Goal: Task Accomplishment & Management: Use online tool/utility

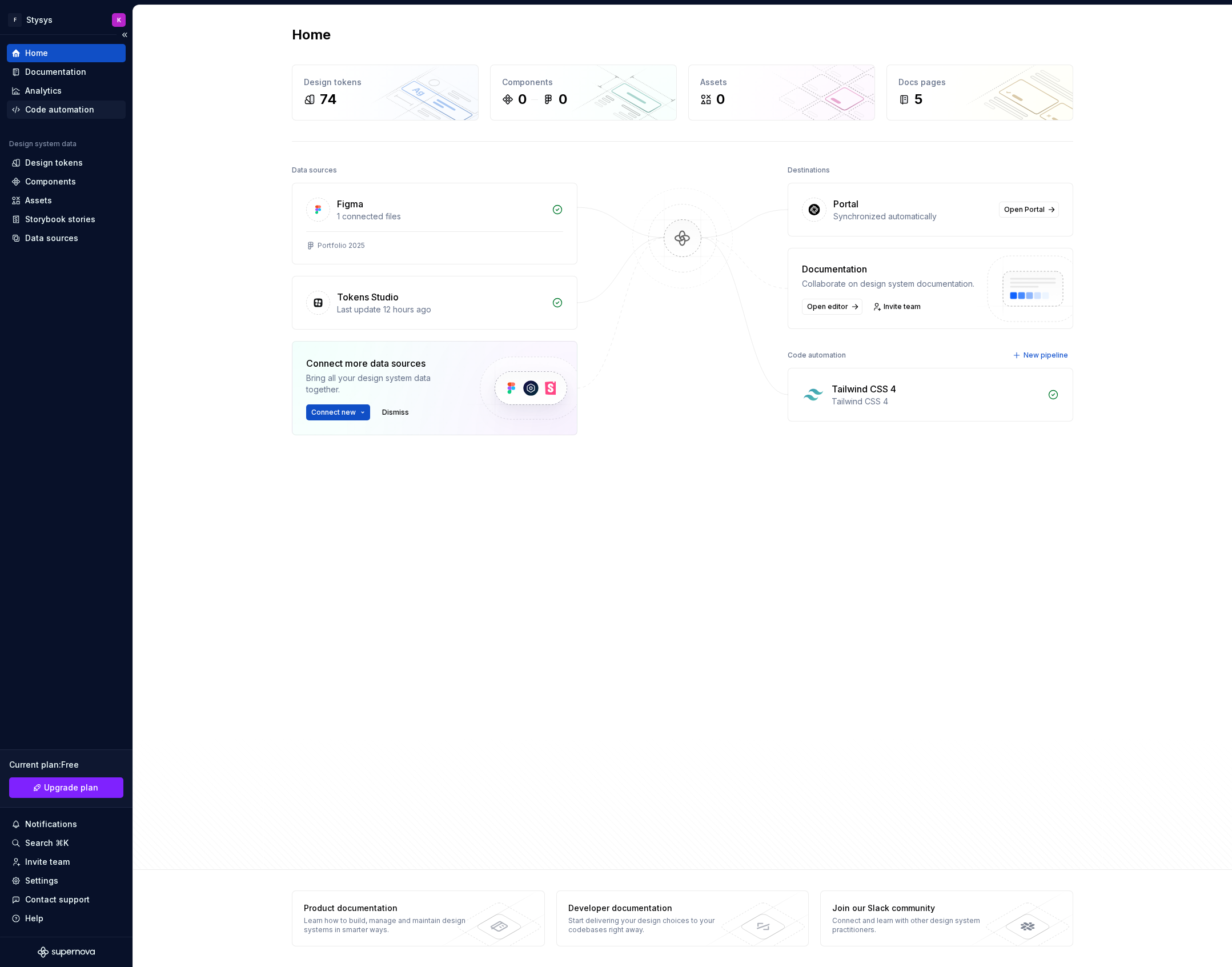
click at [41, 112] on div "Code automation" at bounding box center [59, 110] width 69 height 12
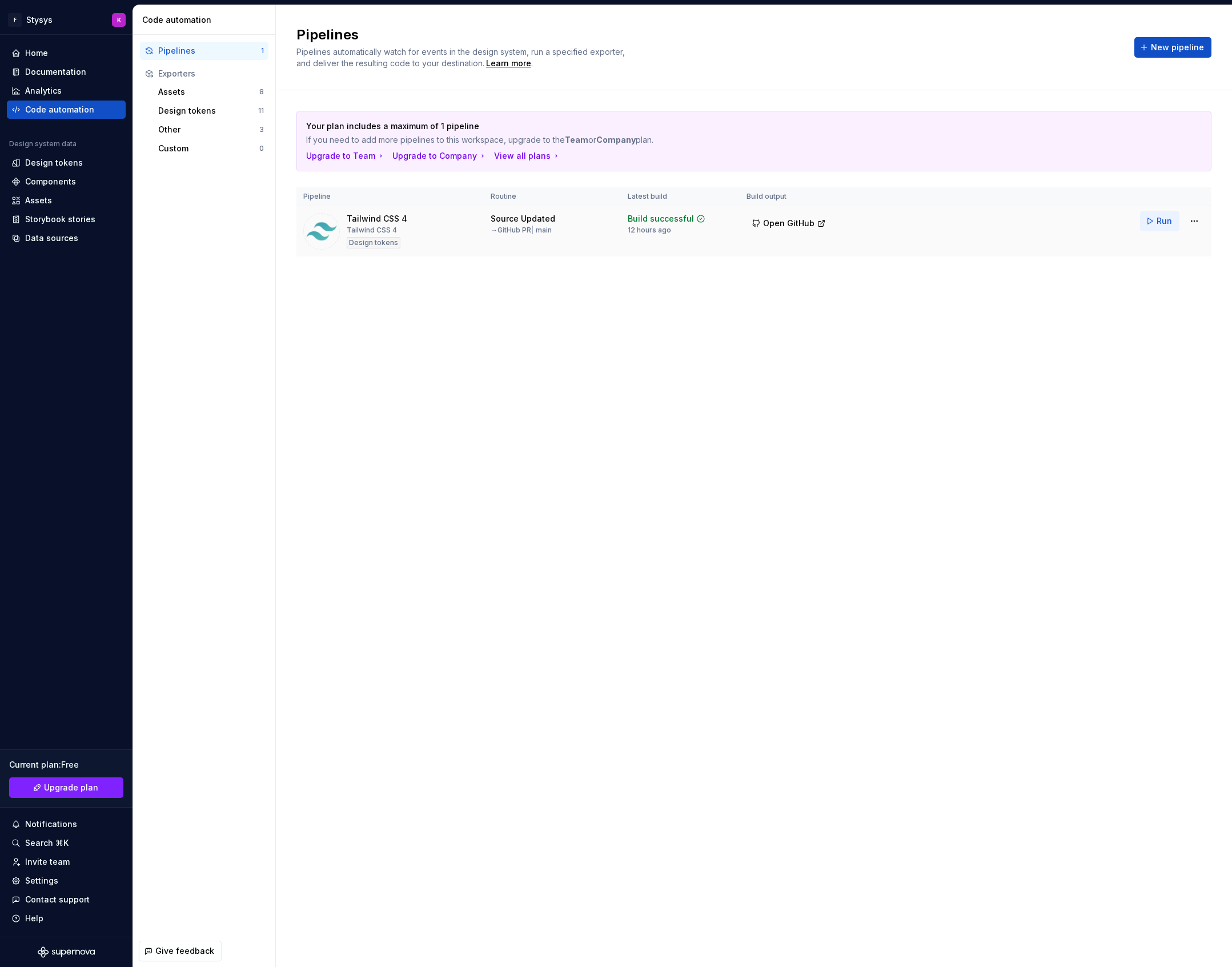
click at [1157, 217] on span "Run" at bounding box center [1164, 221] width 16 height 12
click at [769, 234] on td at bounding box center [789, 231] width 100 height 51
click at [1191, 220] on html "F Stysys K Home Documentation Analytics Code automation Design system data Desi…" at bounding box center [616, 484] width 1232 height 967
click at [845, 306] on html "F Stysys K Home Documentation Analytics Code automation Design system data Desi…" at bounding box center [616, 484] width 1232 height 967
click at [753, 214] on td at bounding box center [789, 231] width 100 height 51
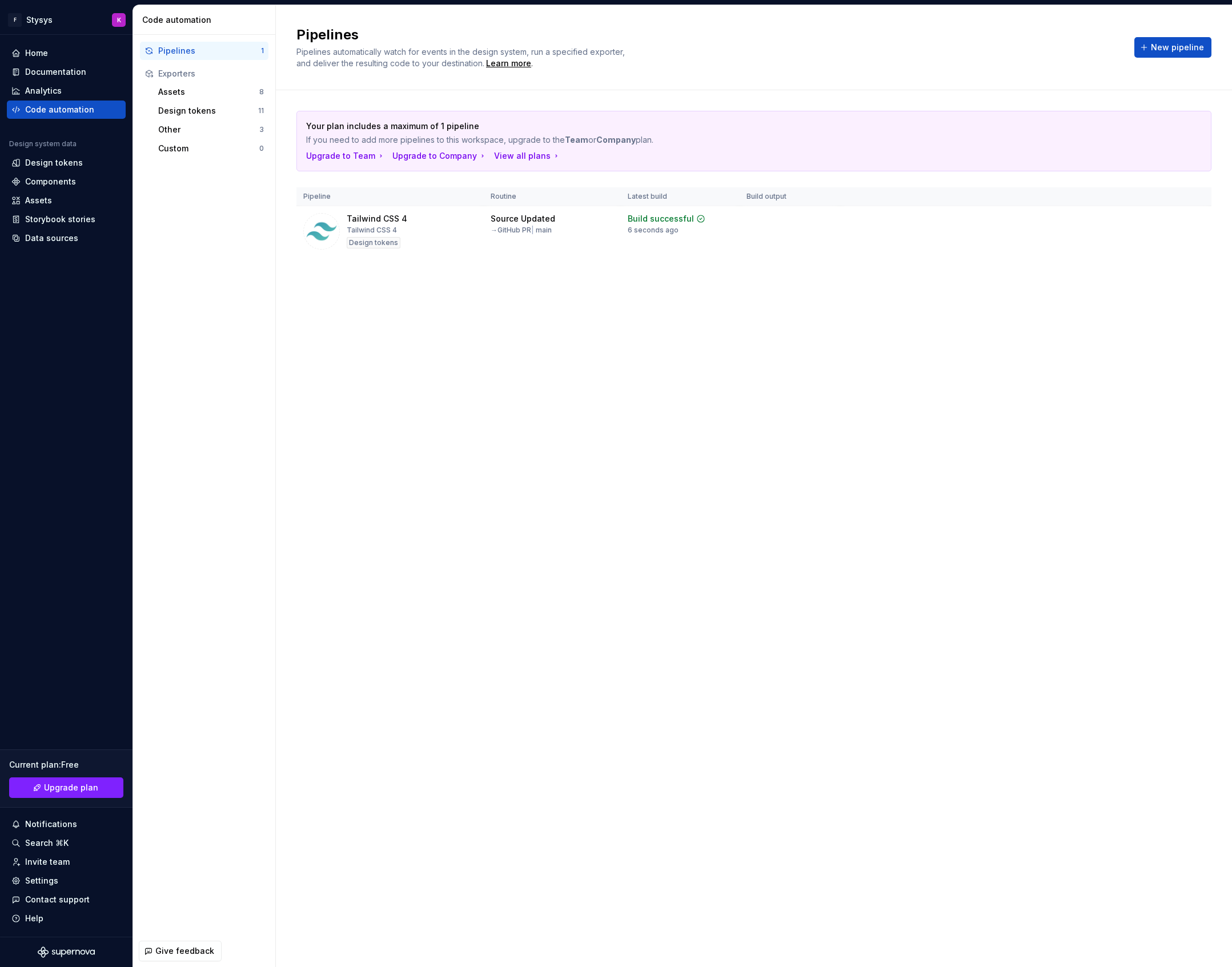
click at [754, 199] on th "Build output" at bounding box center [789, 196] width 100 height 19
click at [1189, 219] on html "F Stysys K Home Documentation Analytics Code automation Design system data Desi…" at bounding box center [616, 484] width 1232 height 967
click at [1129, 296] on div "View exporter on GitHub" at bounding box center [1173, 301] width 121 height 18
click at [1164, 224] on span "Run" at bounding box center [1164, 221] width 16 height 12
click at [759, 189] on th "Build output" at bounding box center [789, 196] width 100 height 19
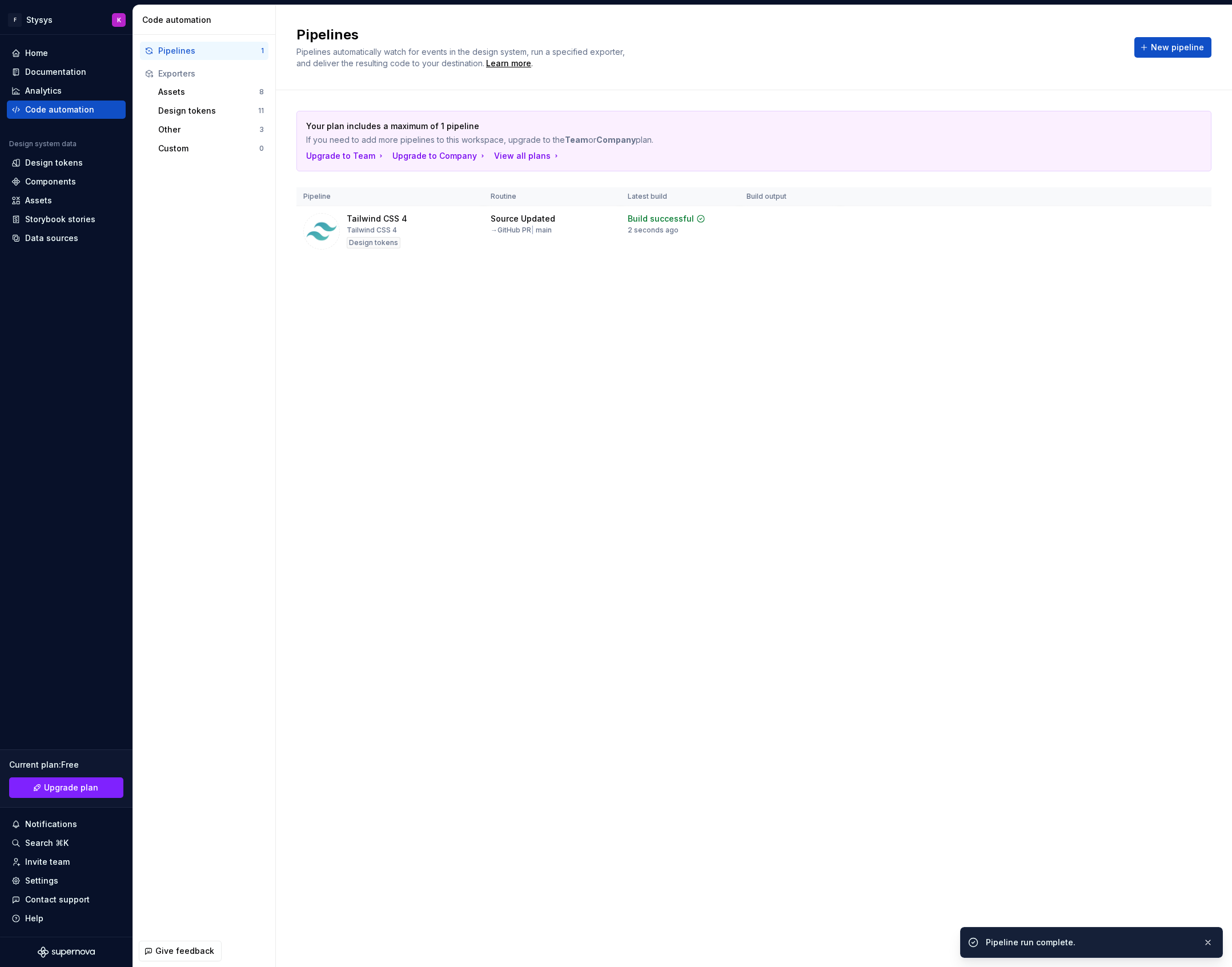
click at [756, 203] on th "Build output" at bounding box center [789, 196] width 100 height 19
click at [758, 200] on th "Build output" at bounding box center [789, 196] width 100 height 19
click at [1196, 221] on html "F Stysys K Home Documentation Analytics Code automation Design system data Desi…" at bounding box center [616, 484] width 1232 height 967
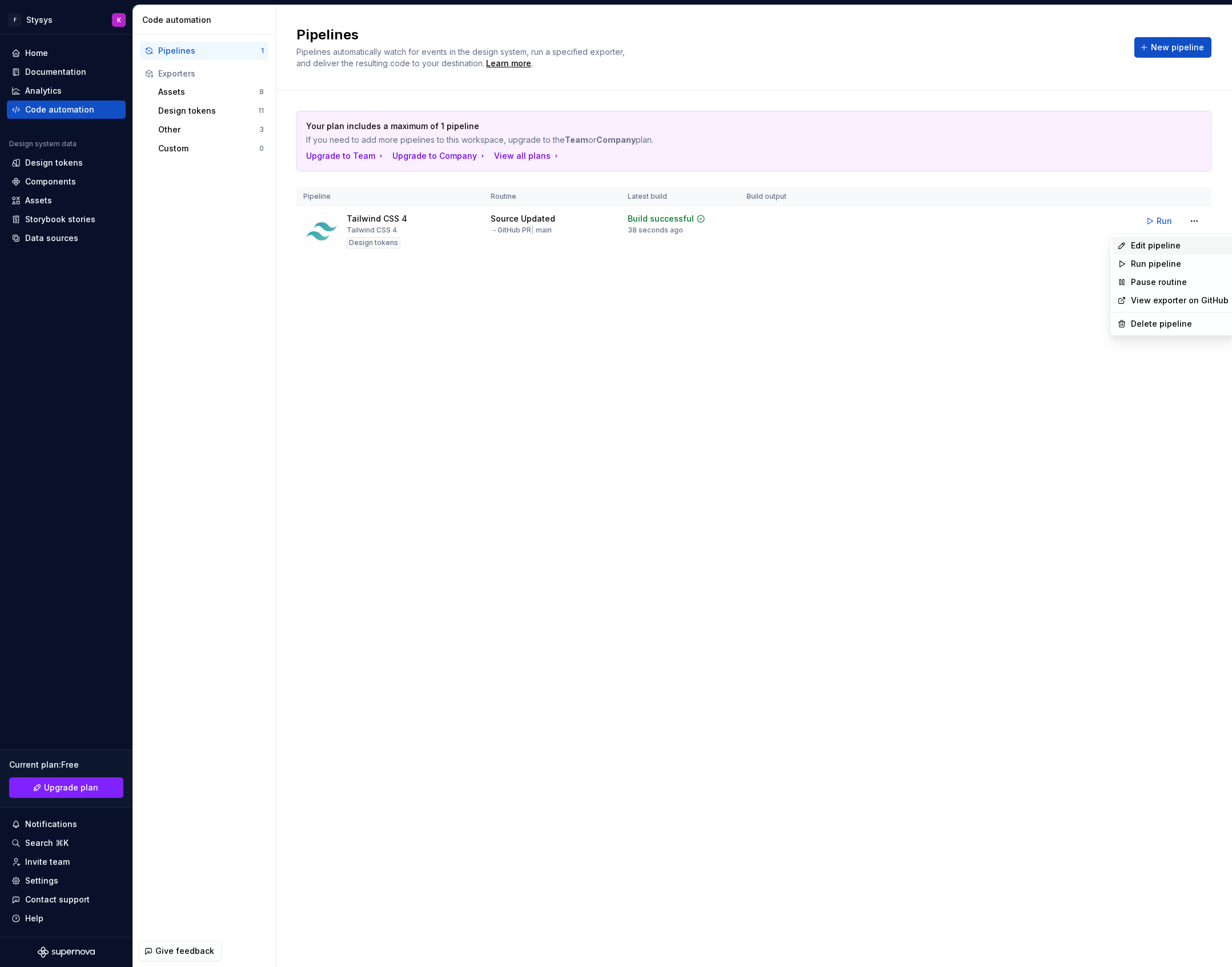
click at [1148, 244] on div "Edit pipeline" at bounding box center [1180, 246] width 98 height 12
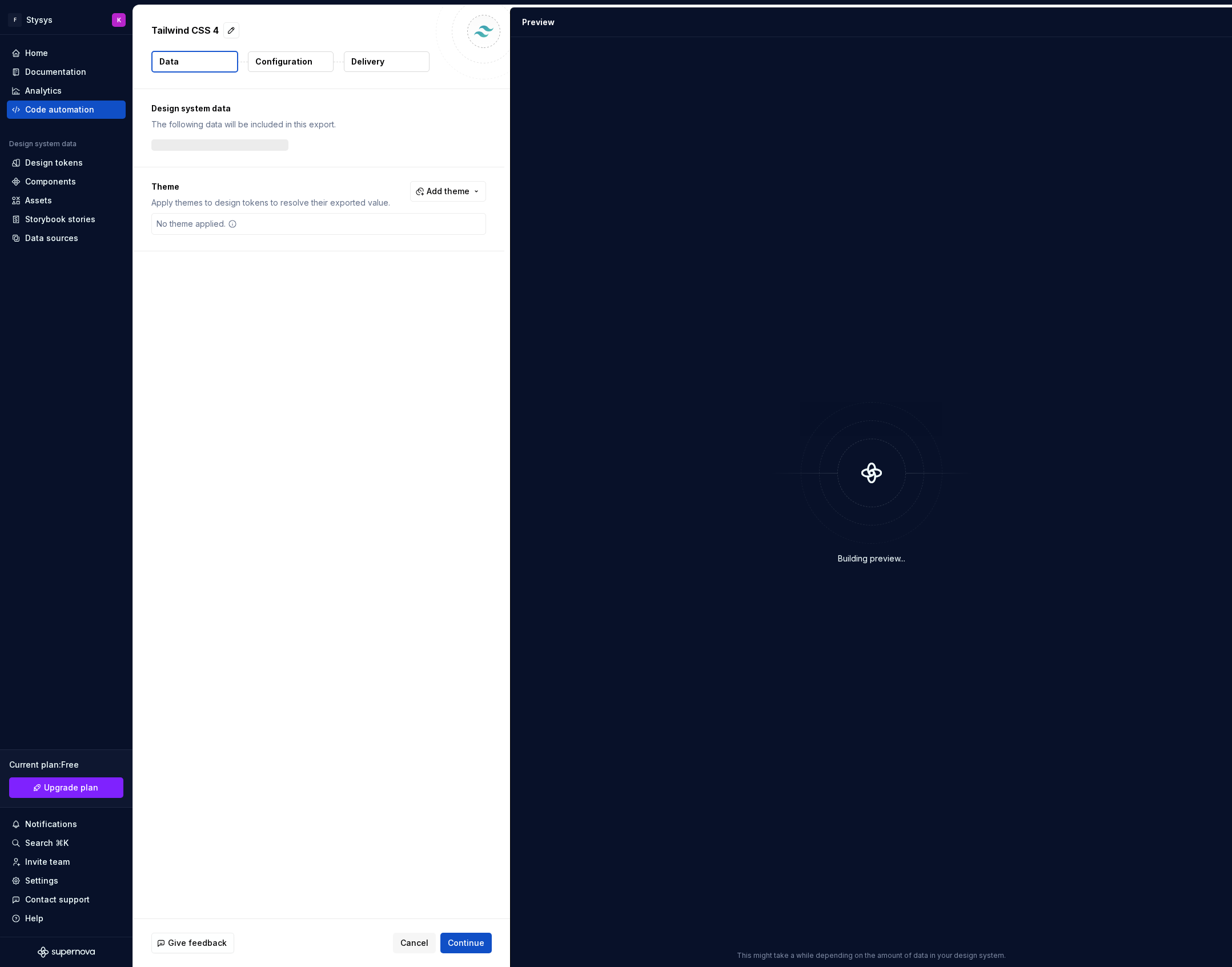
click at [297, 63] on p "Configuration" at bounding box center [283, 62] width 57 height 12
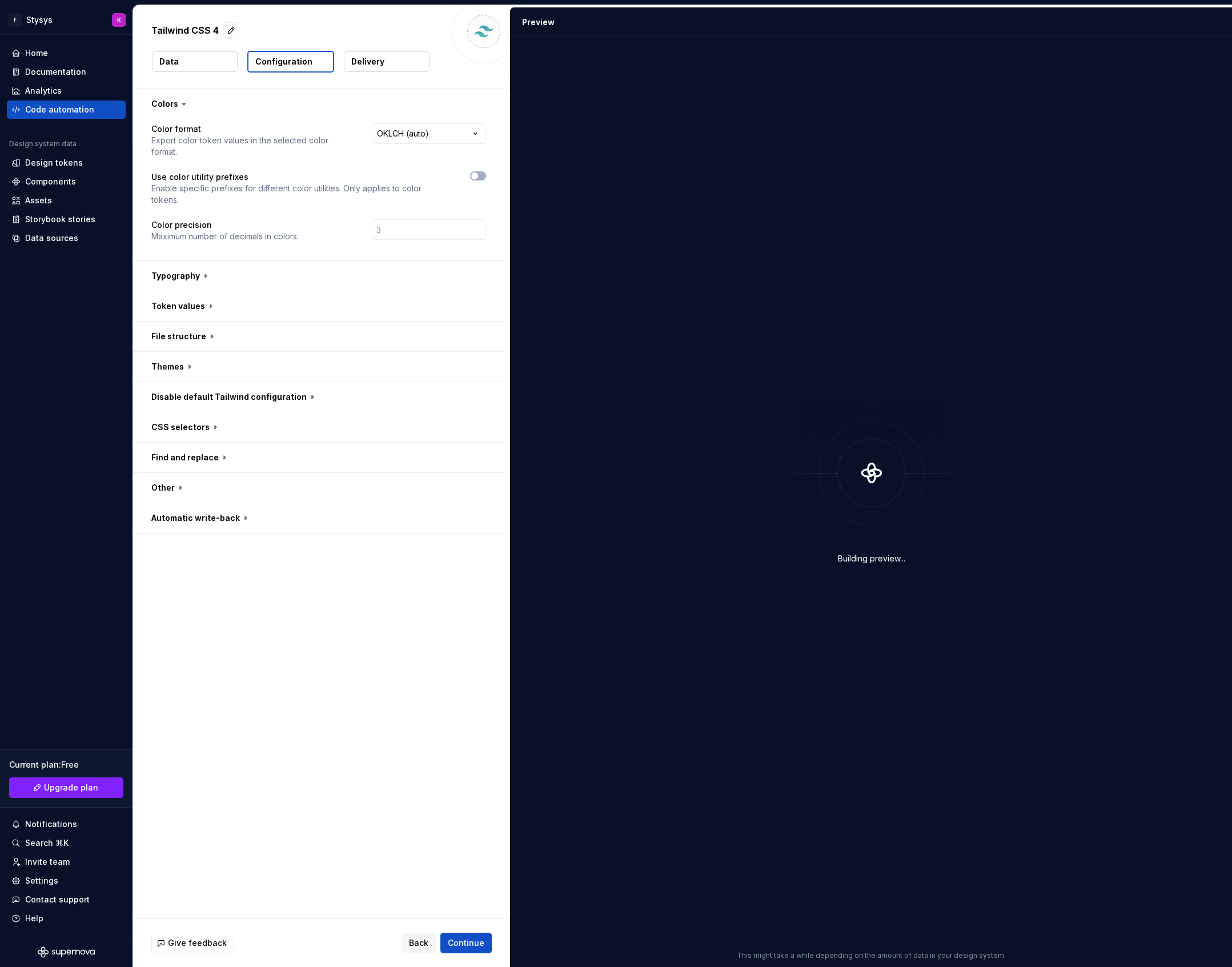
click at [377, 64] on p "Delivery" at bounding box center [368, 62] width 33 height 12
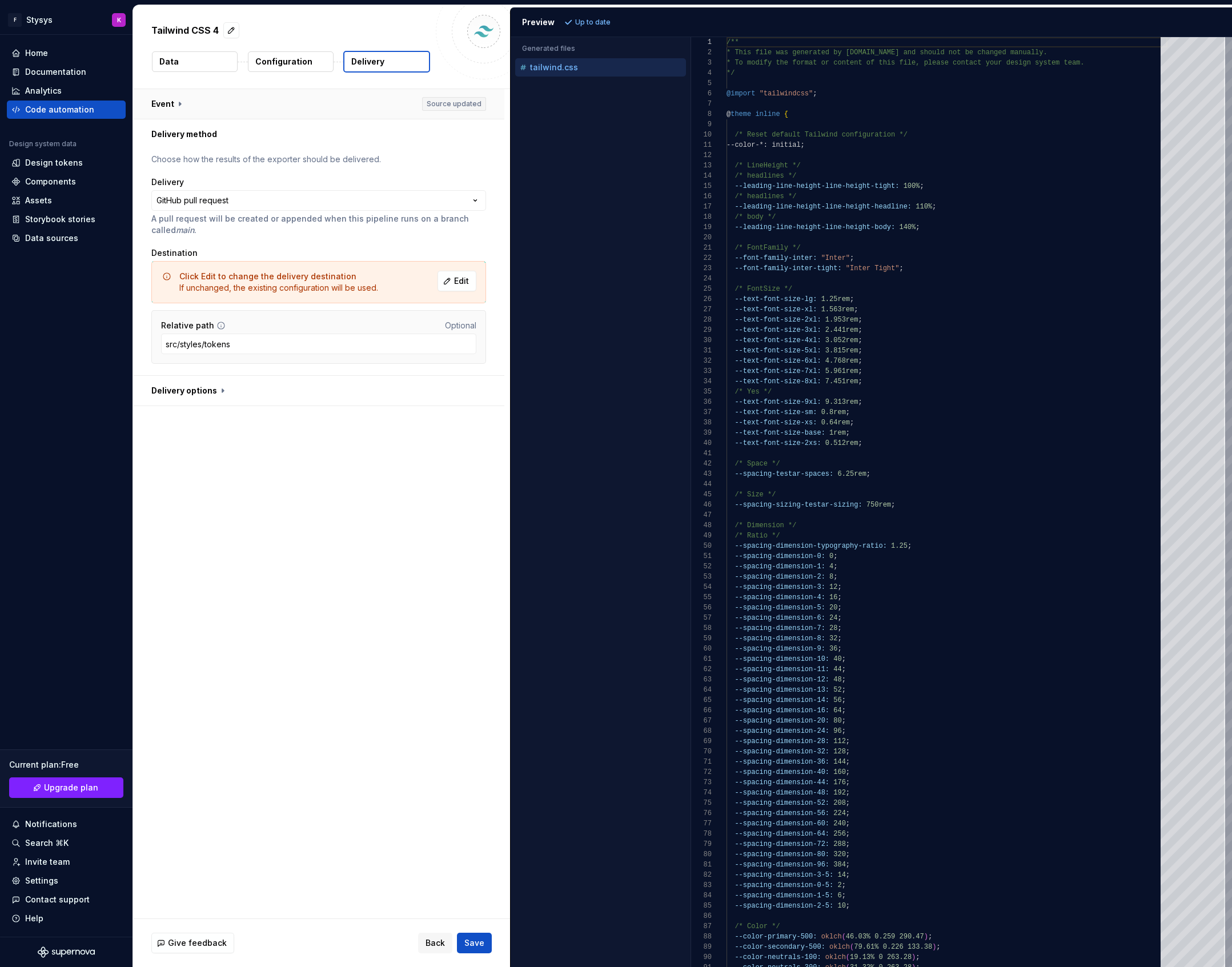
click at [181, 103] on button "button" at bounding box center [319, 104] width 371 height 30
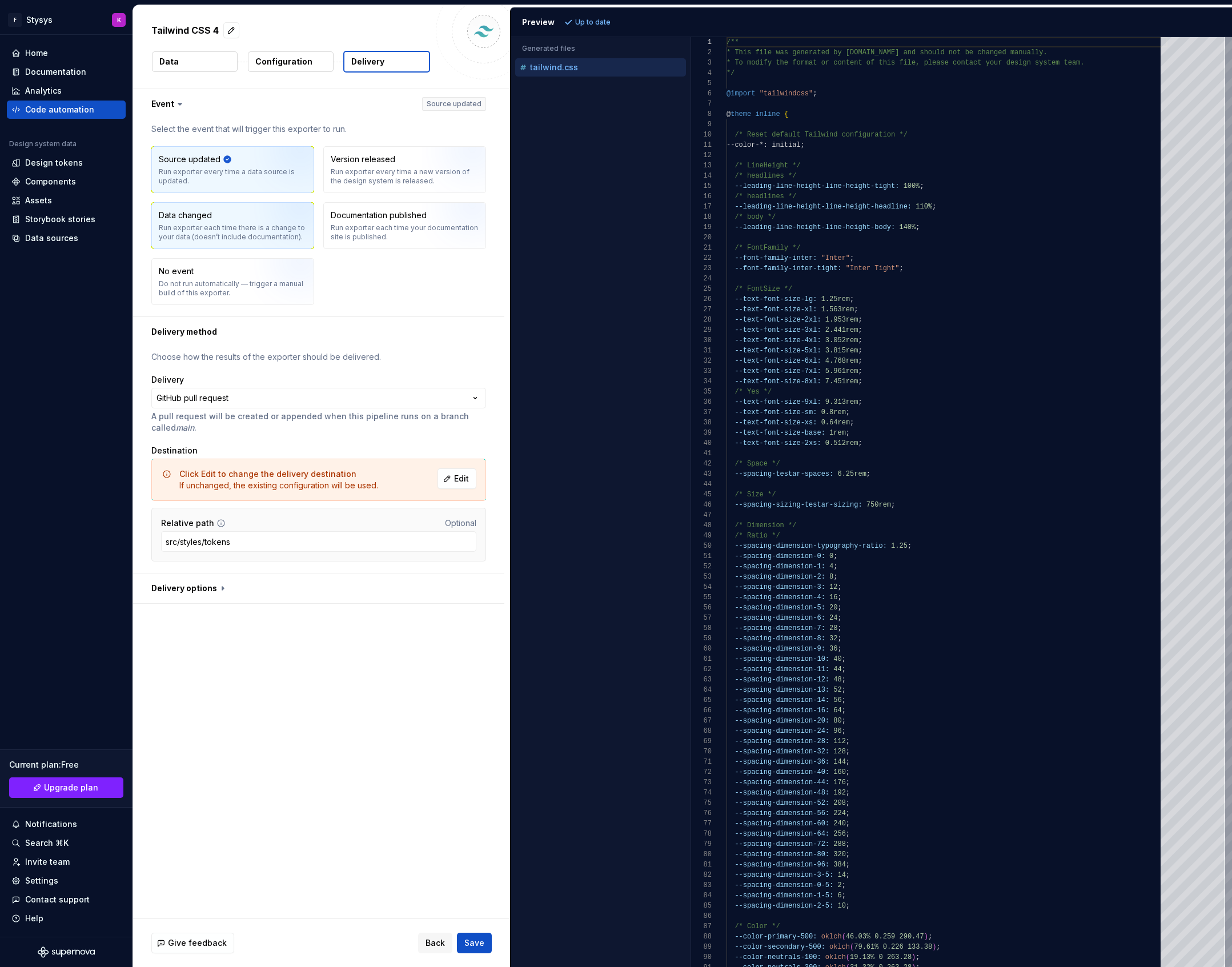
click at [223, 225] on div "Run exporter each time there is a change to your data (doesn’t include document…" at bounding box center [233, 233] width 148 height 18
click at [476, 945] on span "Save" at bounding box center [474, 943] width 20 height 12
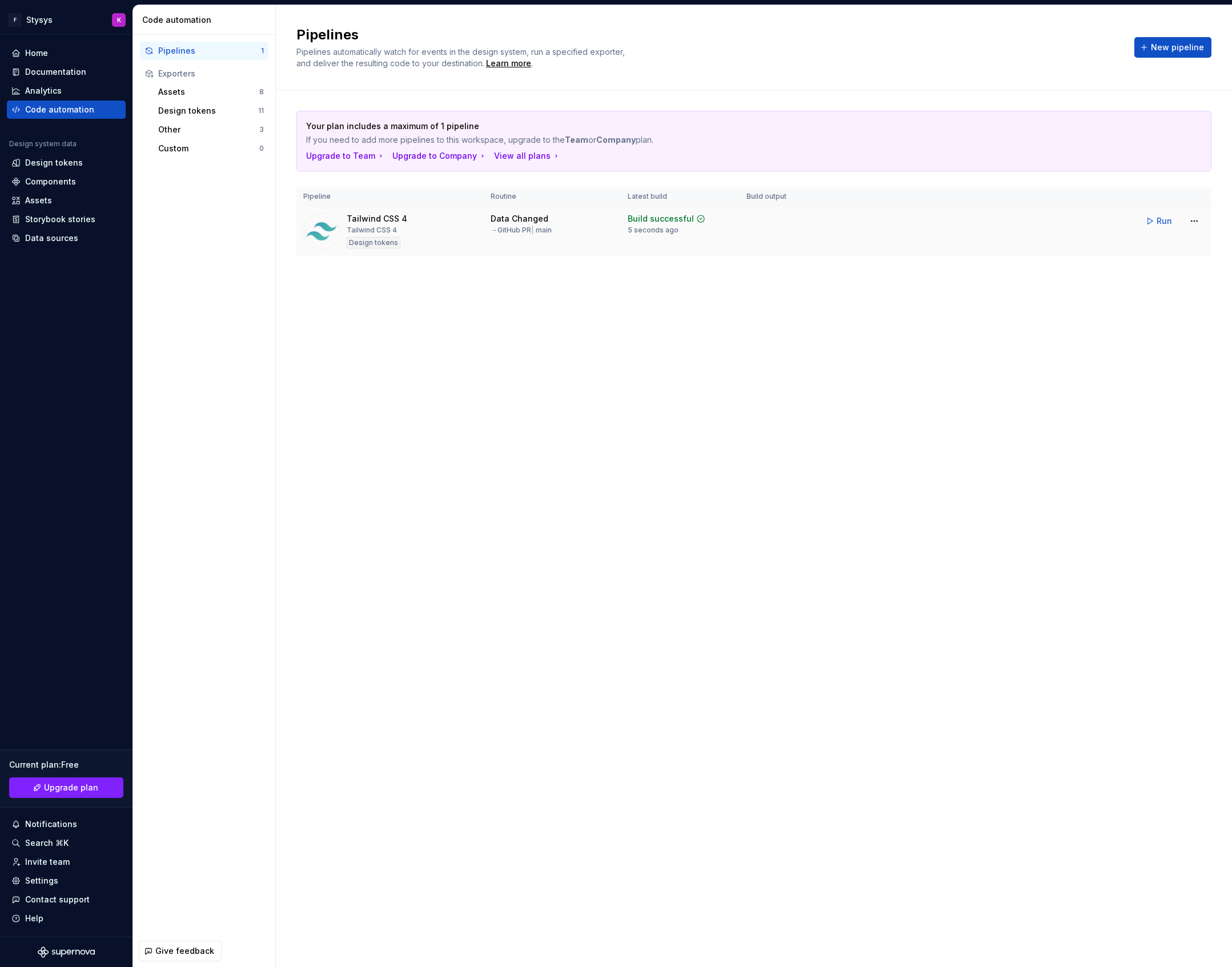
click at [765, 207] on td at bounding box center [789, 231] width 100 height 51
click at [1190, 222] on html "F Stysys K Home Documentation Analytics Code automation Design system data Desi…" at bounding box center [616, 484] width 1232 height 967
click at [1151, 244] on div "Edit pipeline" at bounding box center [1180, 246] width 98 height 12
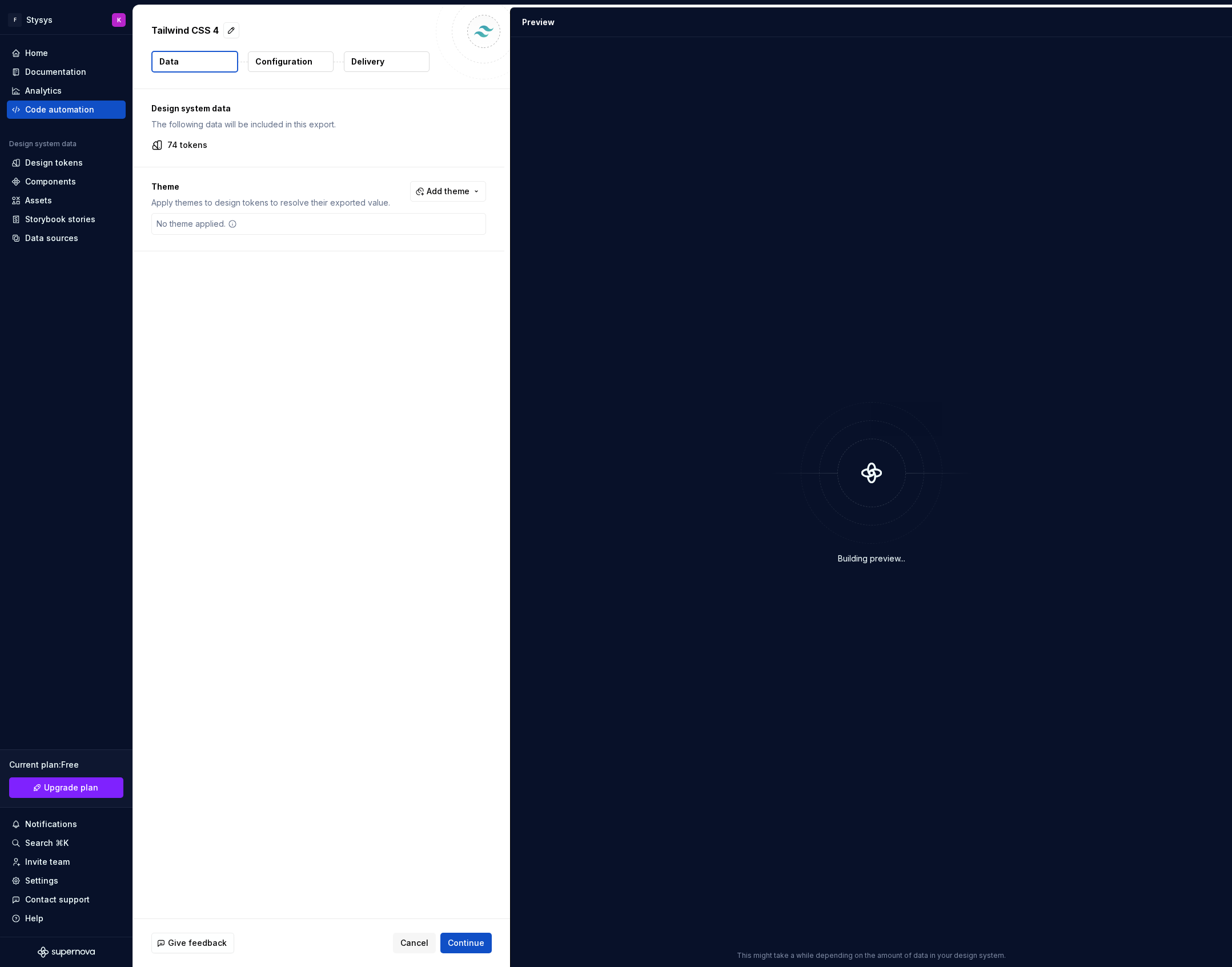
click at [387, 57] on button "Delivery" at bounding box center [386, 61] width 85 height 21
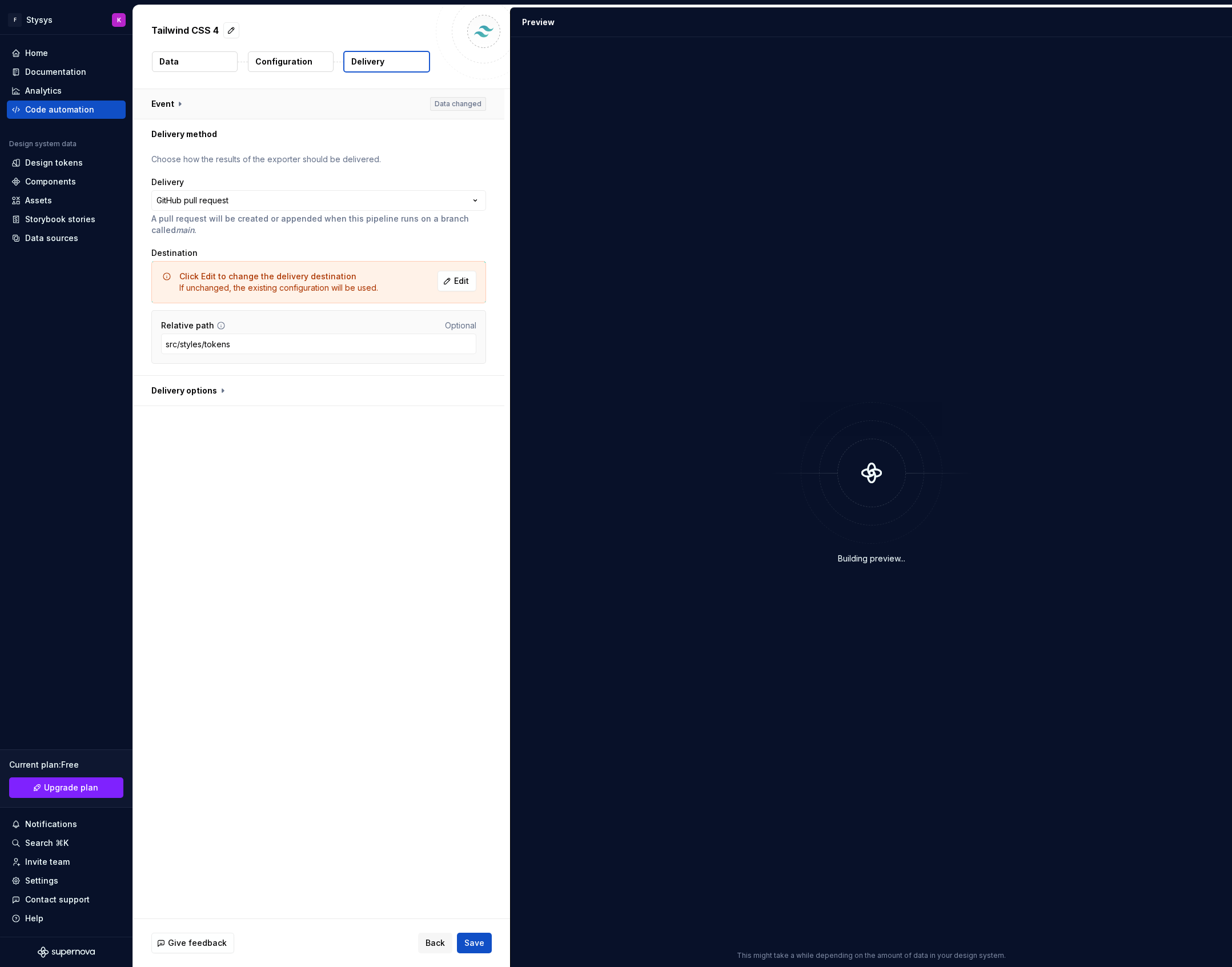
click at [207, 105] on button "button" at bounding box center [319, 104] width 371 height 30
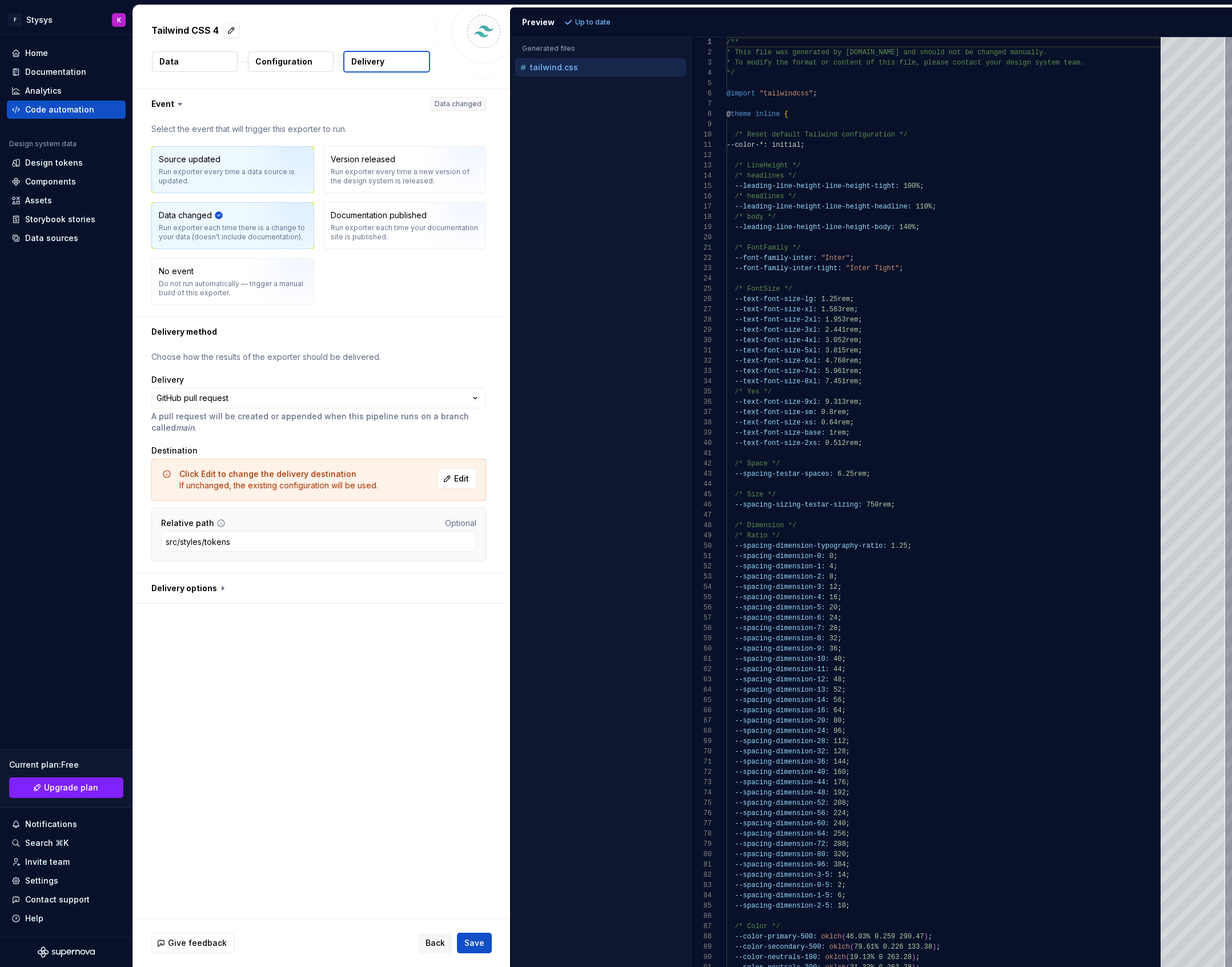
click at [200, 171] on div "Run exporter every time a data source is updated." at bounding box center [233, 176] width 148 height 18
click at [474, 941] on span "Save" at bounding box center [474, 943] width 20 height 12
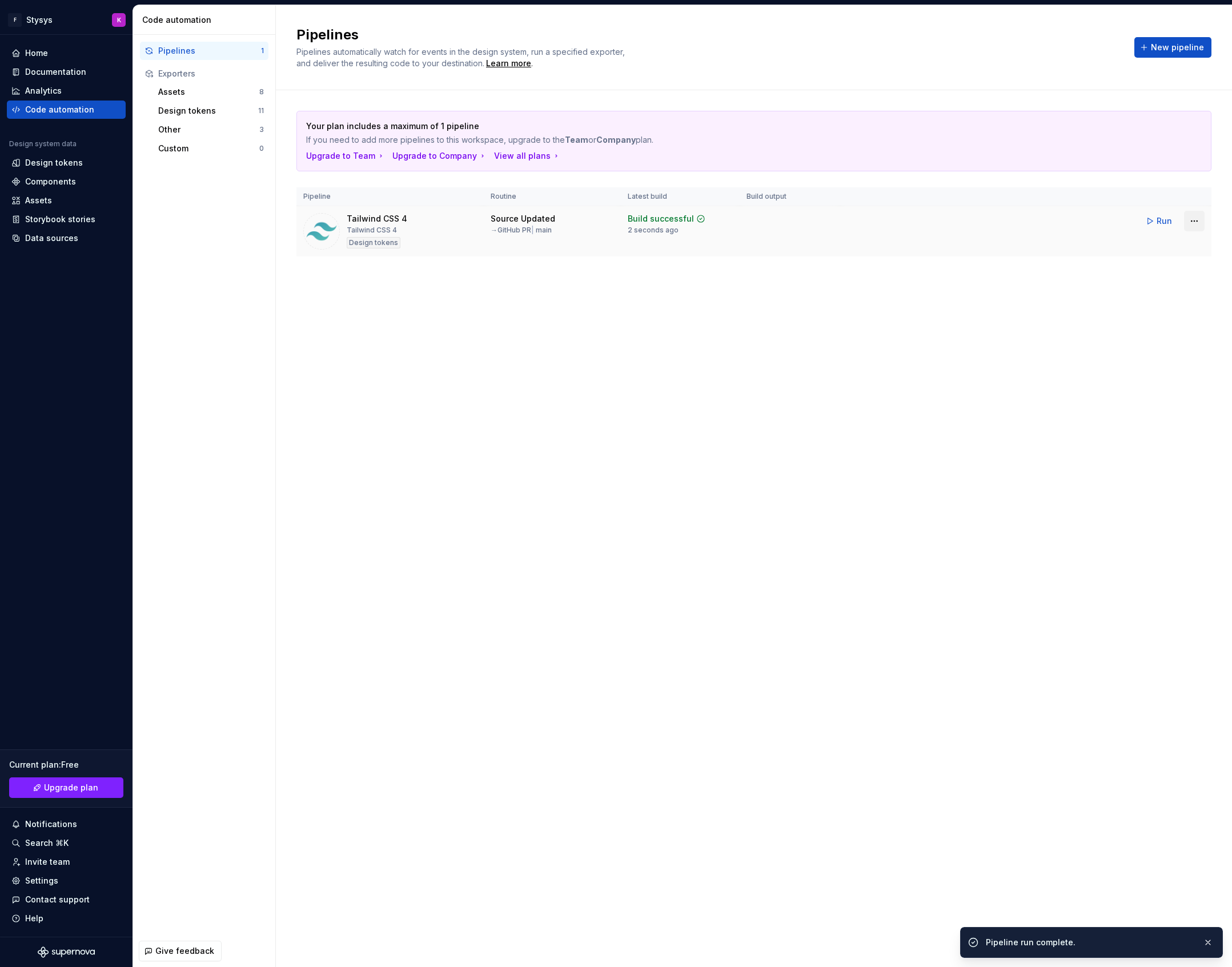
click at [1198, 215] on html "F Stysys K Home Documentation Analytics Code automation Design system data Desi…" at bounding box center [616, 484] width 1232 height 967
click at [1152, 248] on div "Edit pipeline" at bounding box center [1180, 246] width 98 height 12
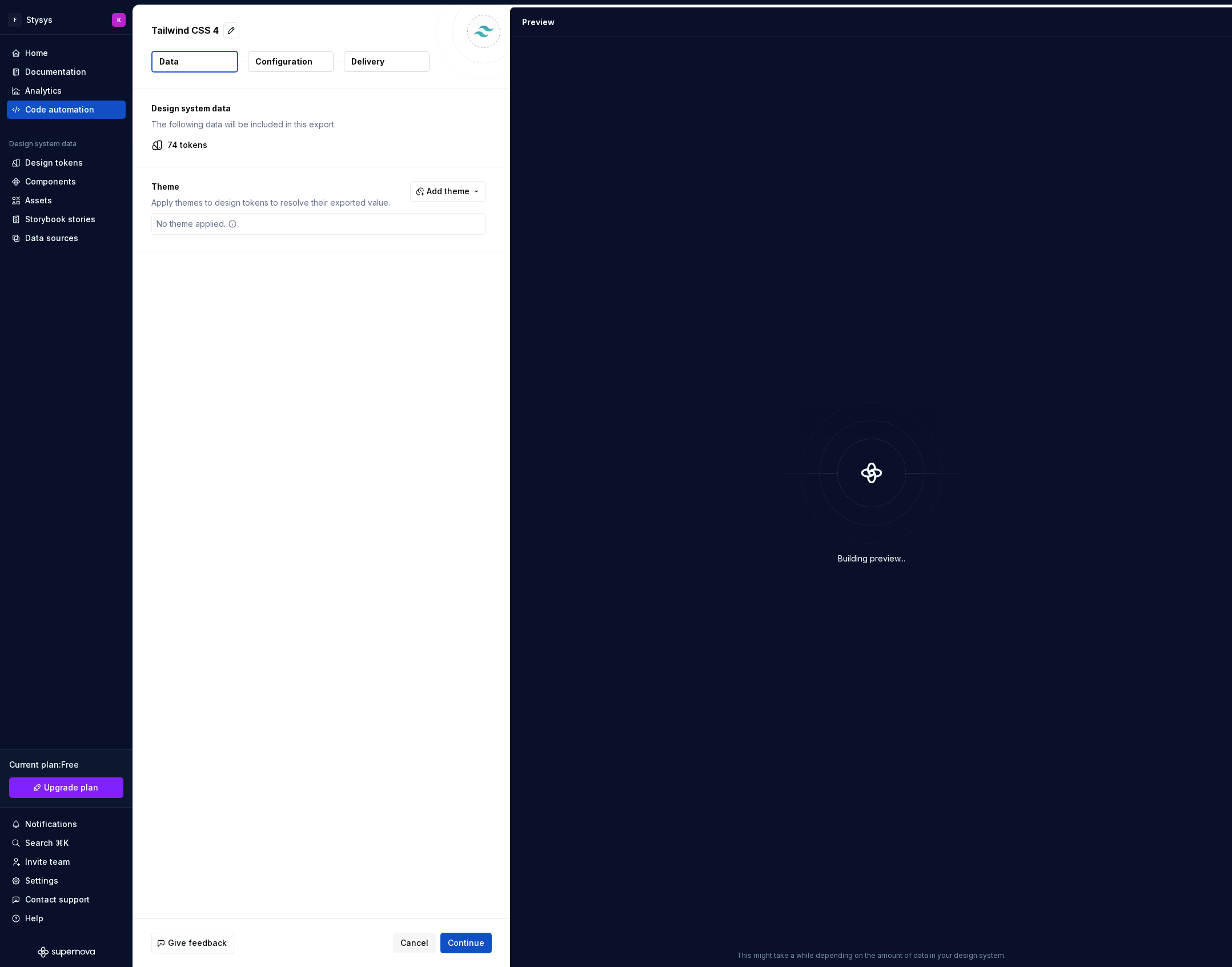
click at [376, 56] on p "Delivery" at bounding box center [368, 62] width 33 height 12
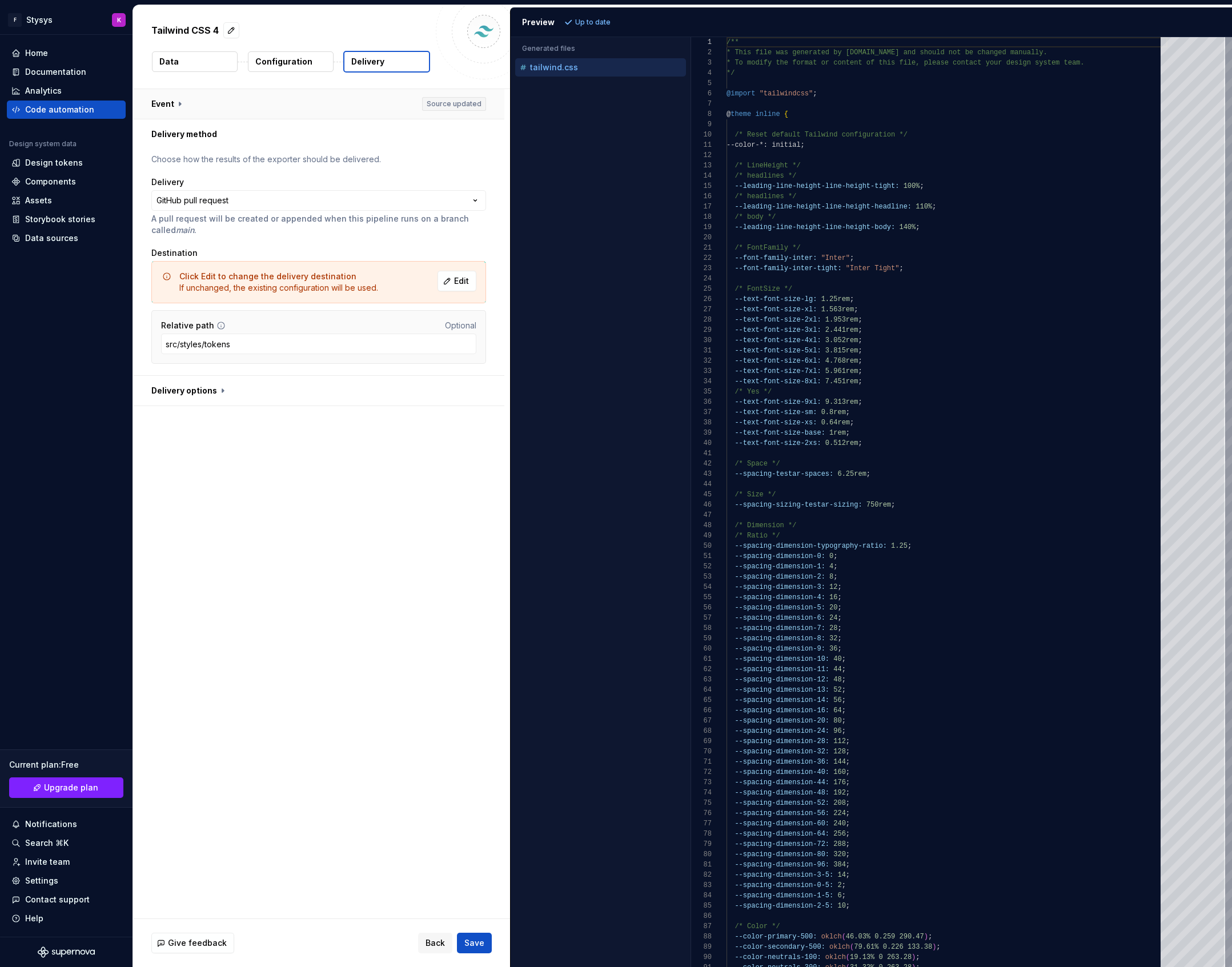
click at [161, 106] on button "button" at bounding box center [319, 104] width 371 height 30
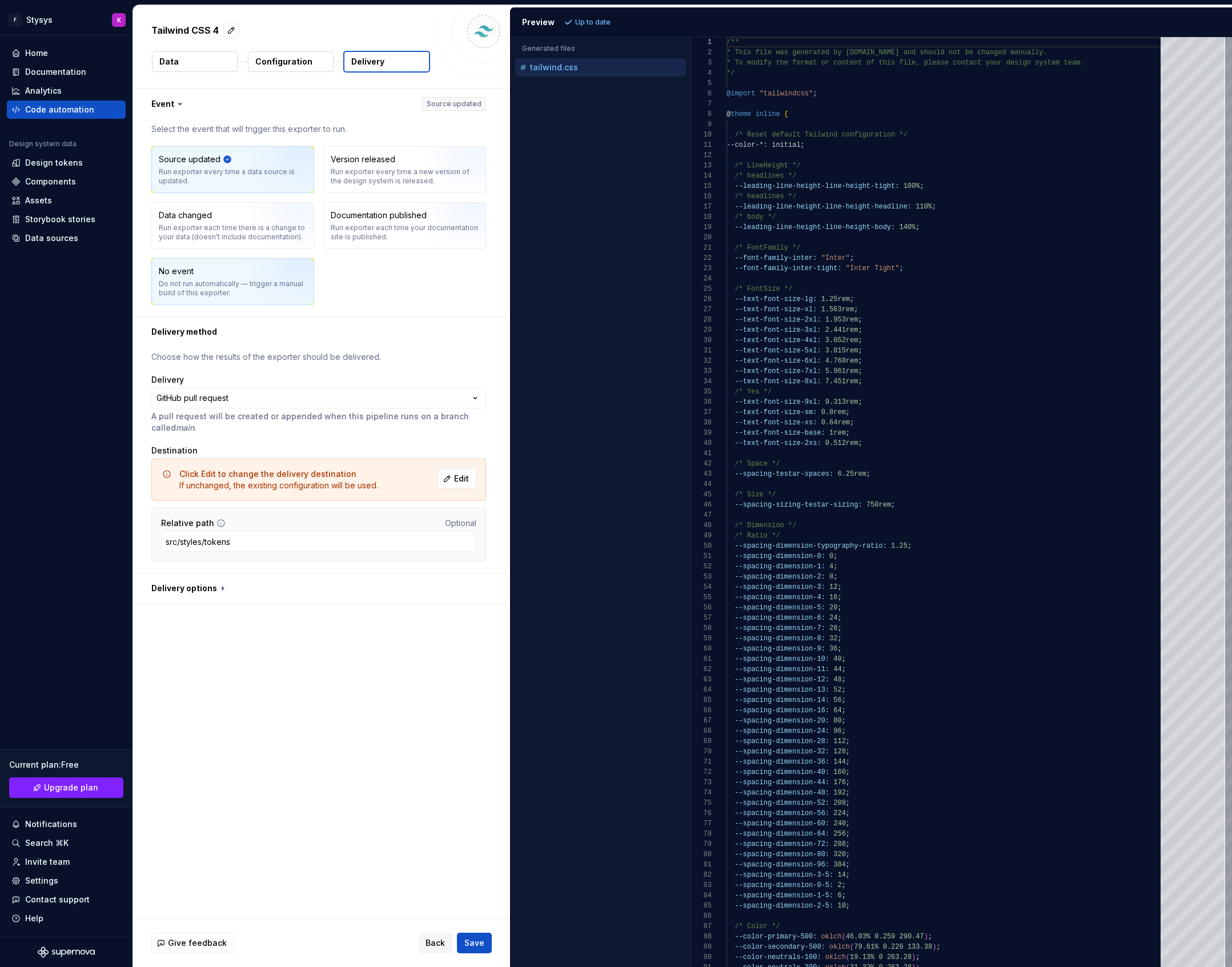
click at [185, 282] on div "Do not run automatically — trigger a manual build of this exporter." at bounding box center [233, 288] width 148 height 18
click at [478, 935] on button "Save" at bounding box center [474, 942] width 35 height 21
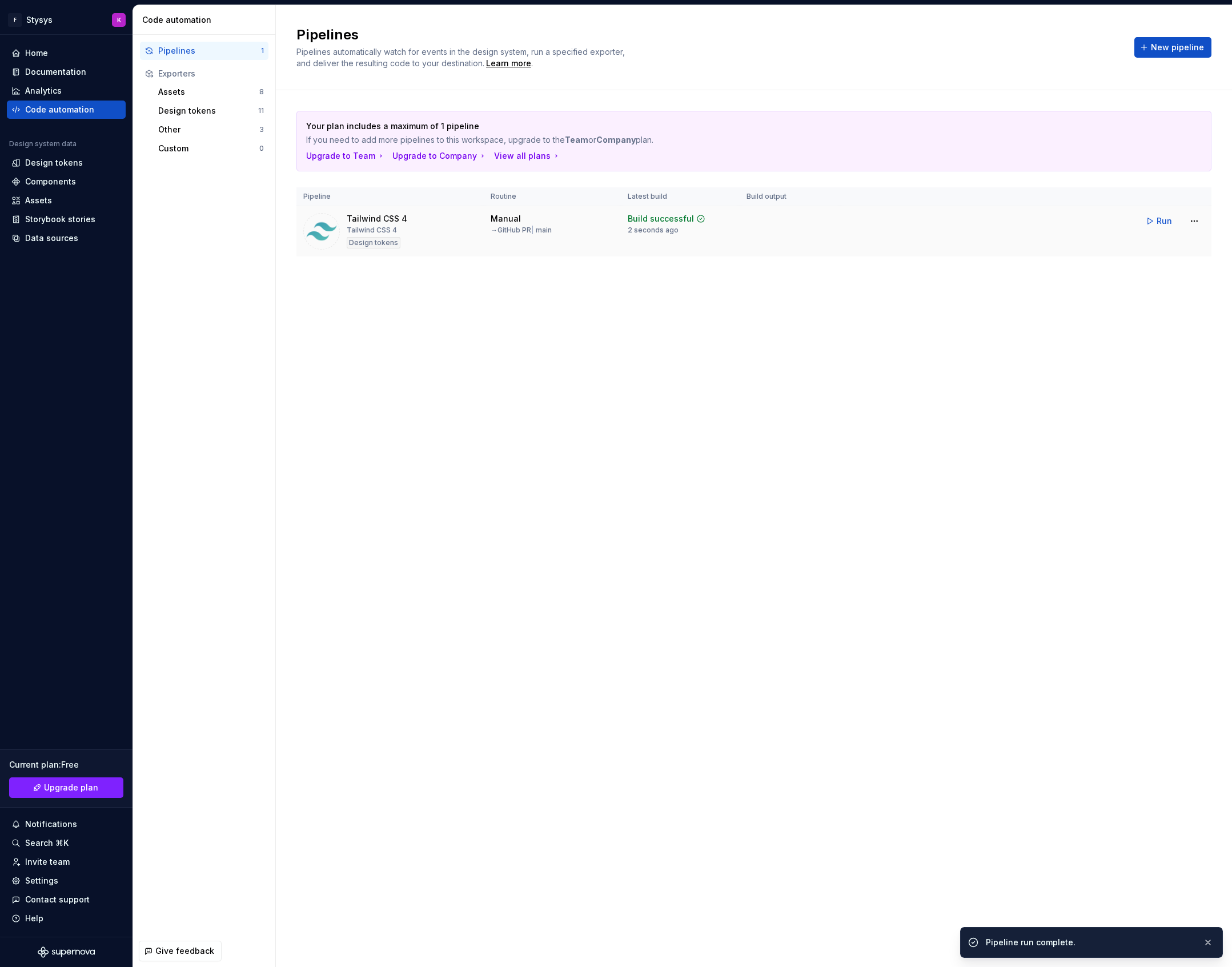
click at [802, 229] on td at bounding box center [789, 231] width 100 height 51
click at [1156, 221] on button "Run" at bounding box center [1160, 221] width 40 height 21
click at [1198, 221] on html "F Stysys K Home Documentation Analytics Code automation Design system data Desi…" at bounding box center [616, 484] width 1232 height 967
click at [1155, 243] on div "Edit pipeline" at bounding box center [1180, 246] width 98 height 12
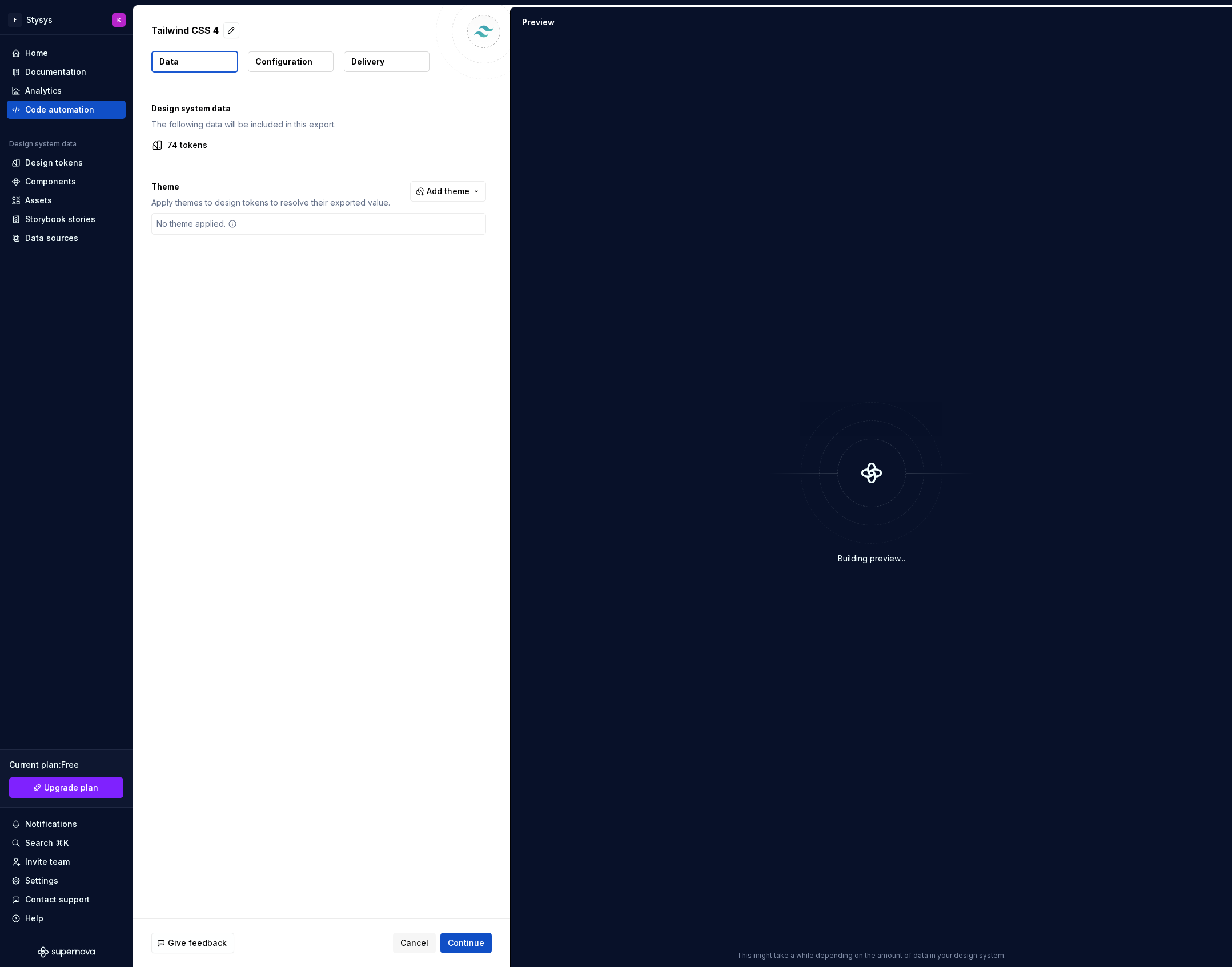
click at [372, 63] on p "Delivery" at bounding box center [368, 62] width 33 height 12
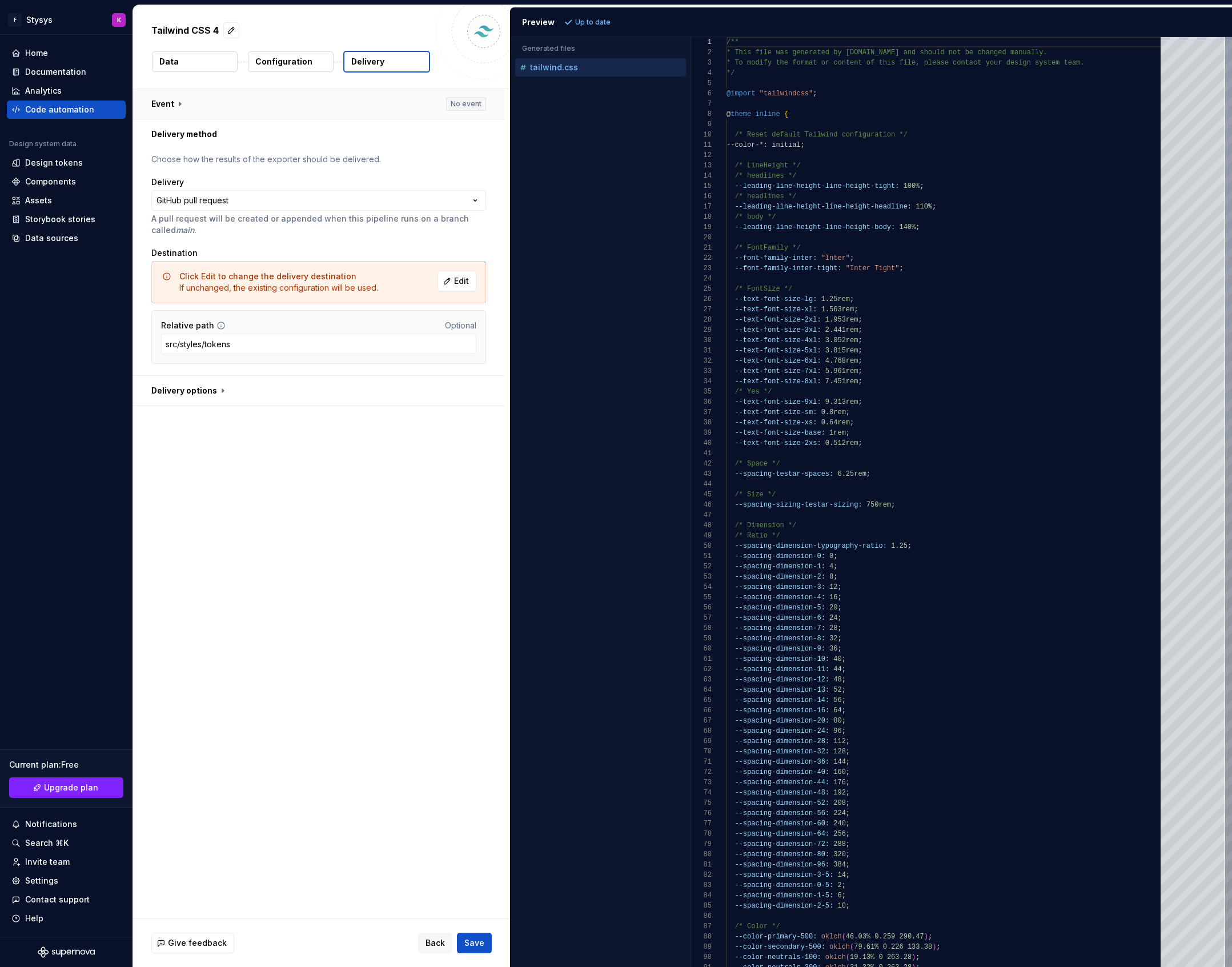
click at [168, 108] on button "button" at bounding box center [319, 104] width 371 height 30
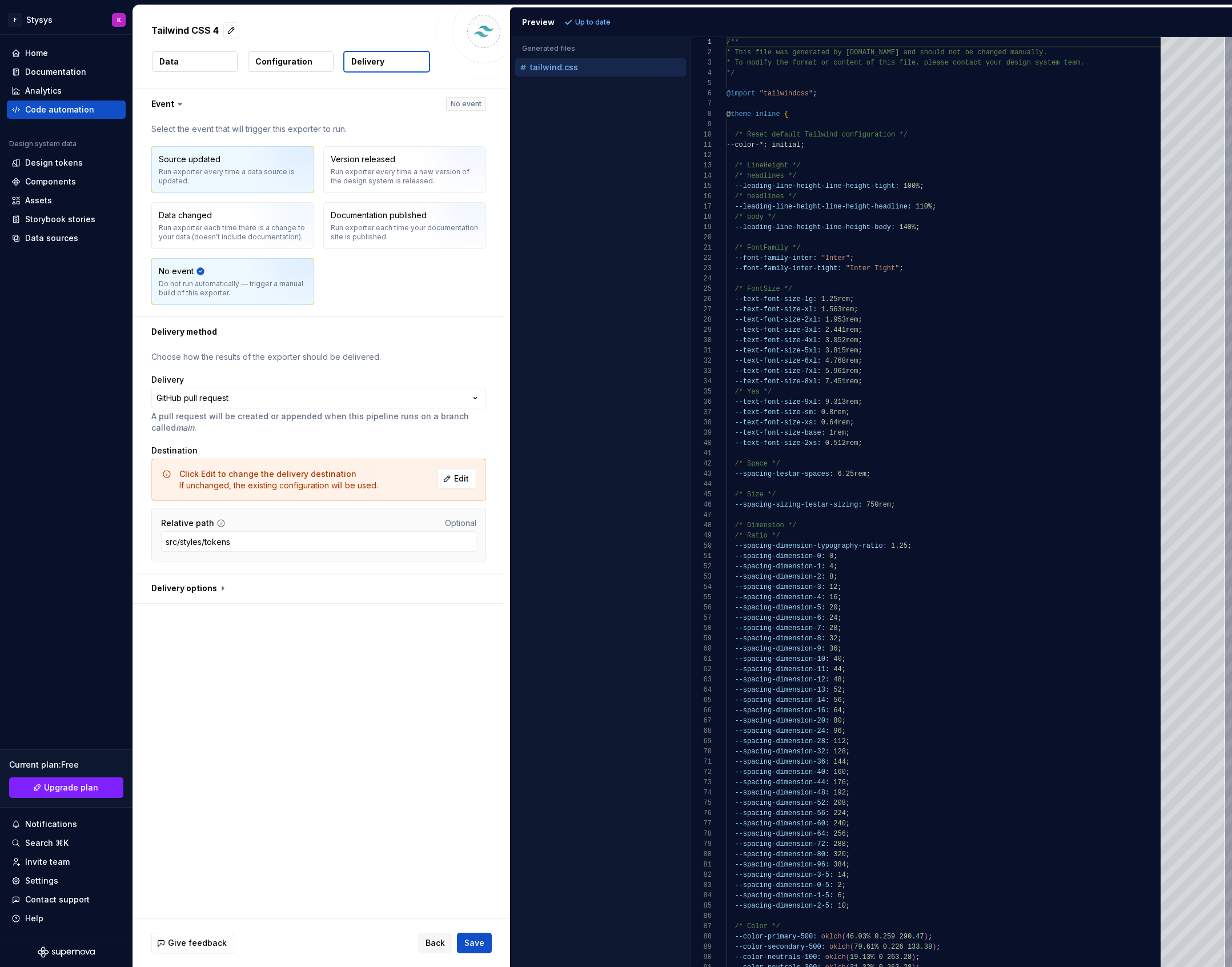
click at [201, 170] on div "Run exporter every time a data source is updated." at bounding box center [233, 176] width 148 height 18
click at [470, 938] on span "Save" at bounding box center [474, 943] width 20 height 12
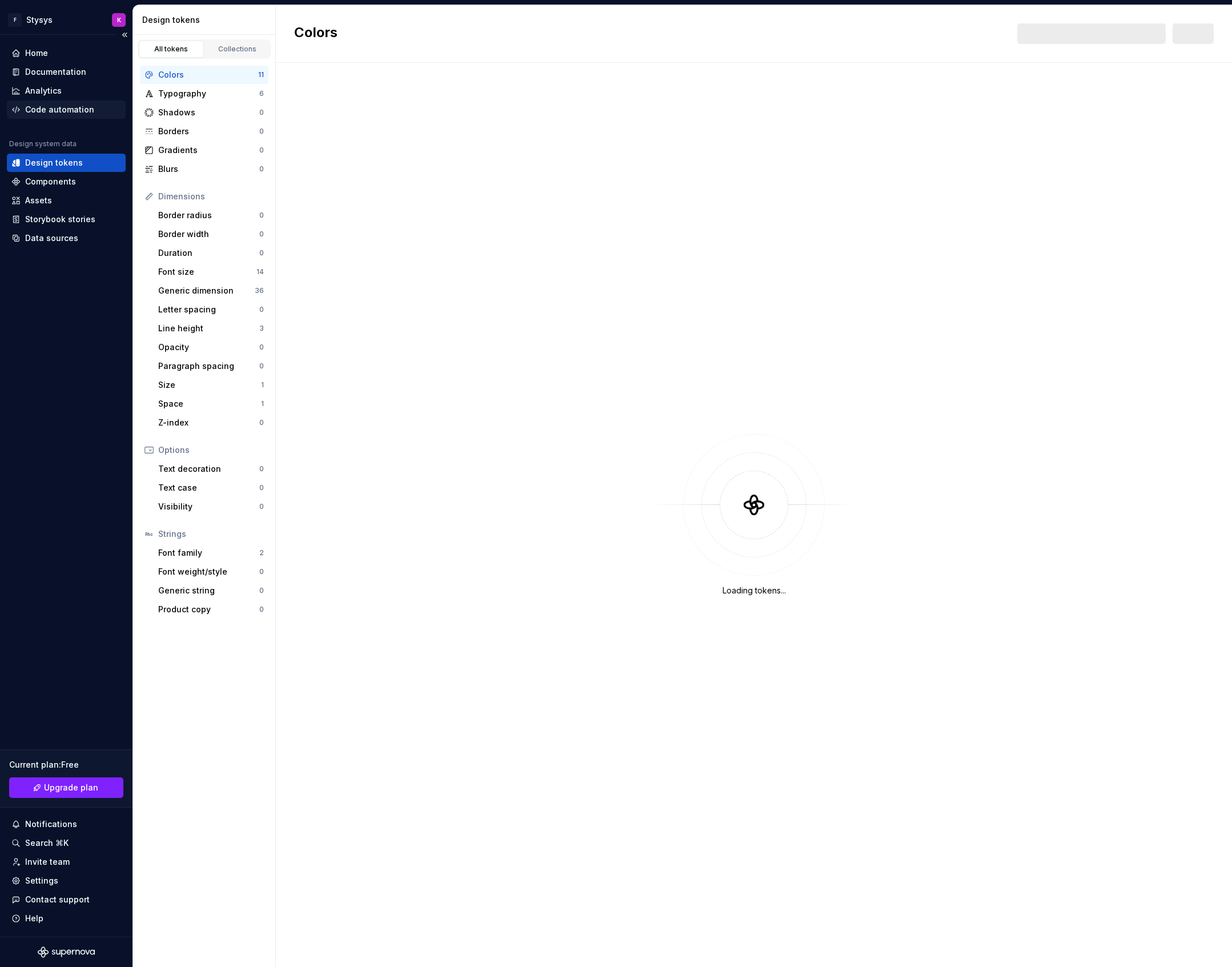
click at [51, 117] on div "Code automation" at bounding box center [65, 109] width 118 height 18
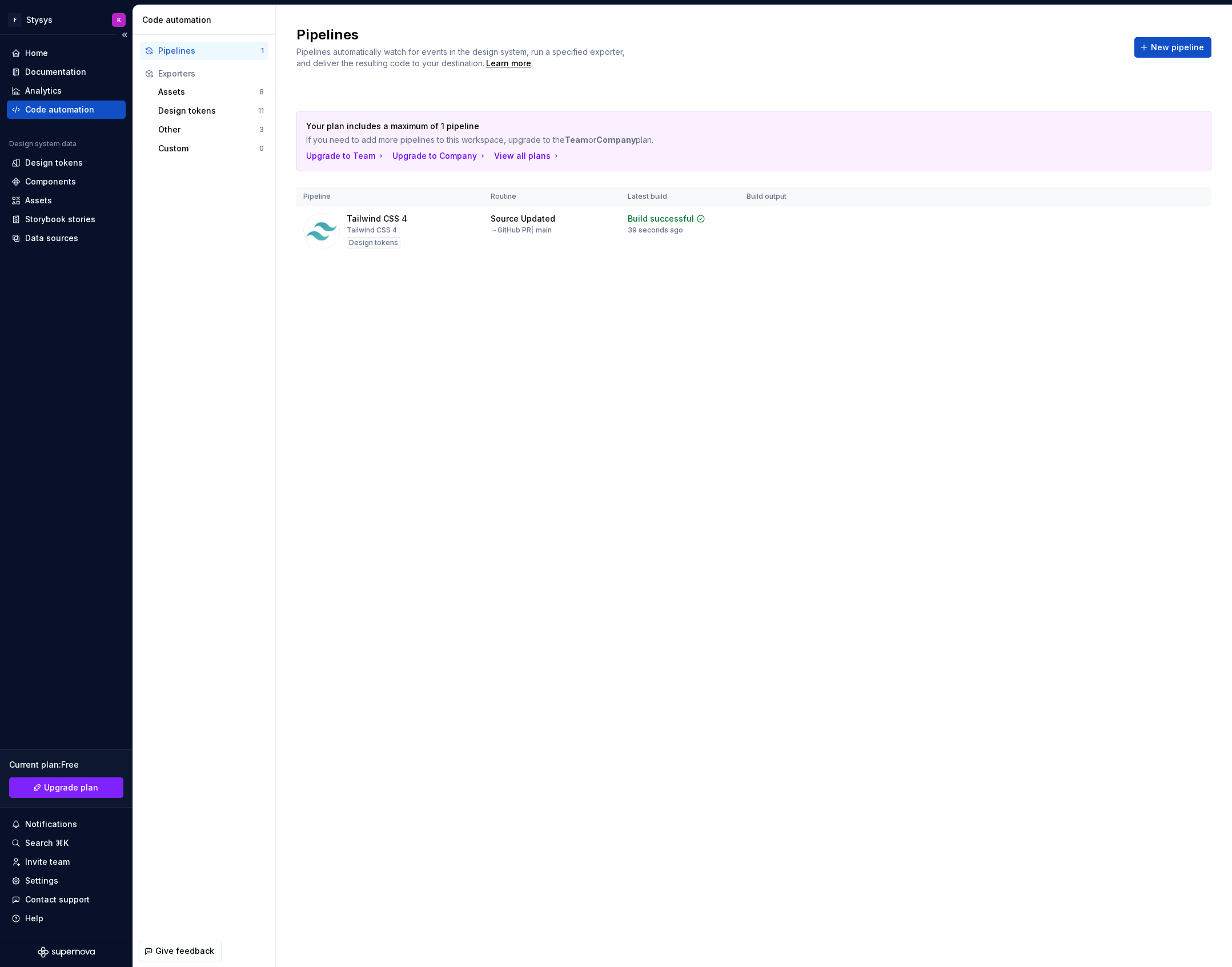
click at [51, 112] on div "Code automation" at bounding box center [59, 110] width 69 height 12
click at [1157, 219] on span "Run" at bounding box center [1164, 221] width 16 height 12
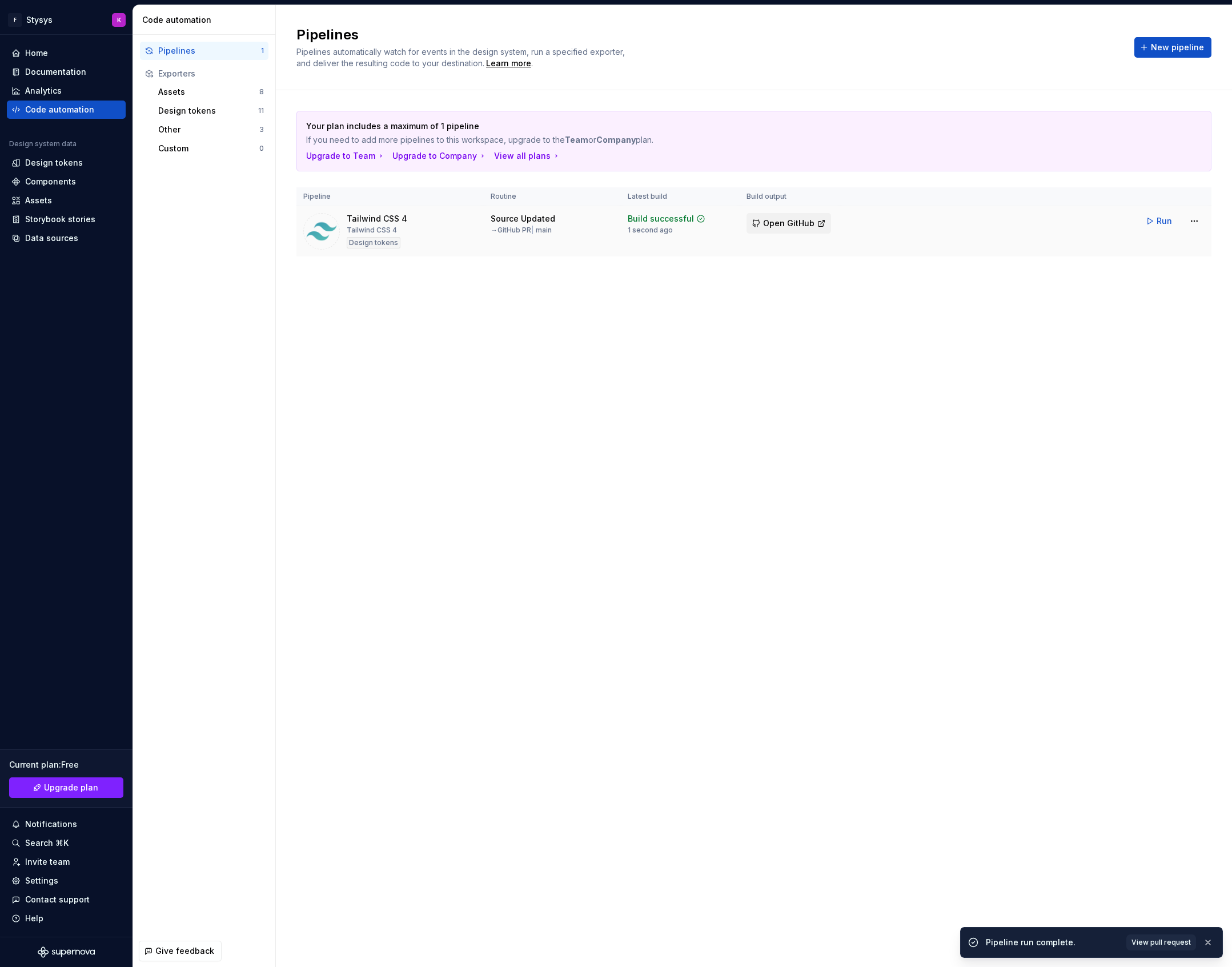
click at [794, 224] on span "Open GitHub" at bounding box center [789, 224] width 51 height 12
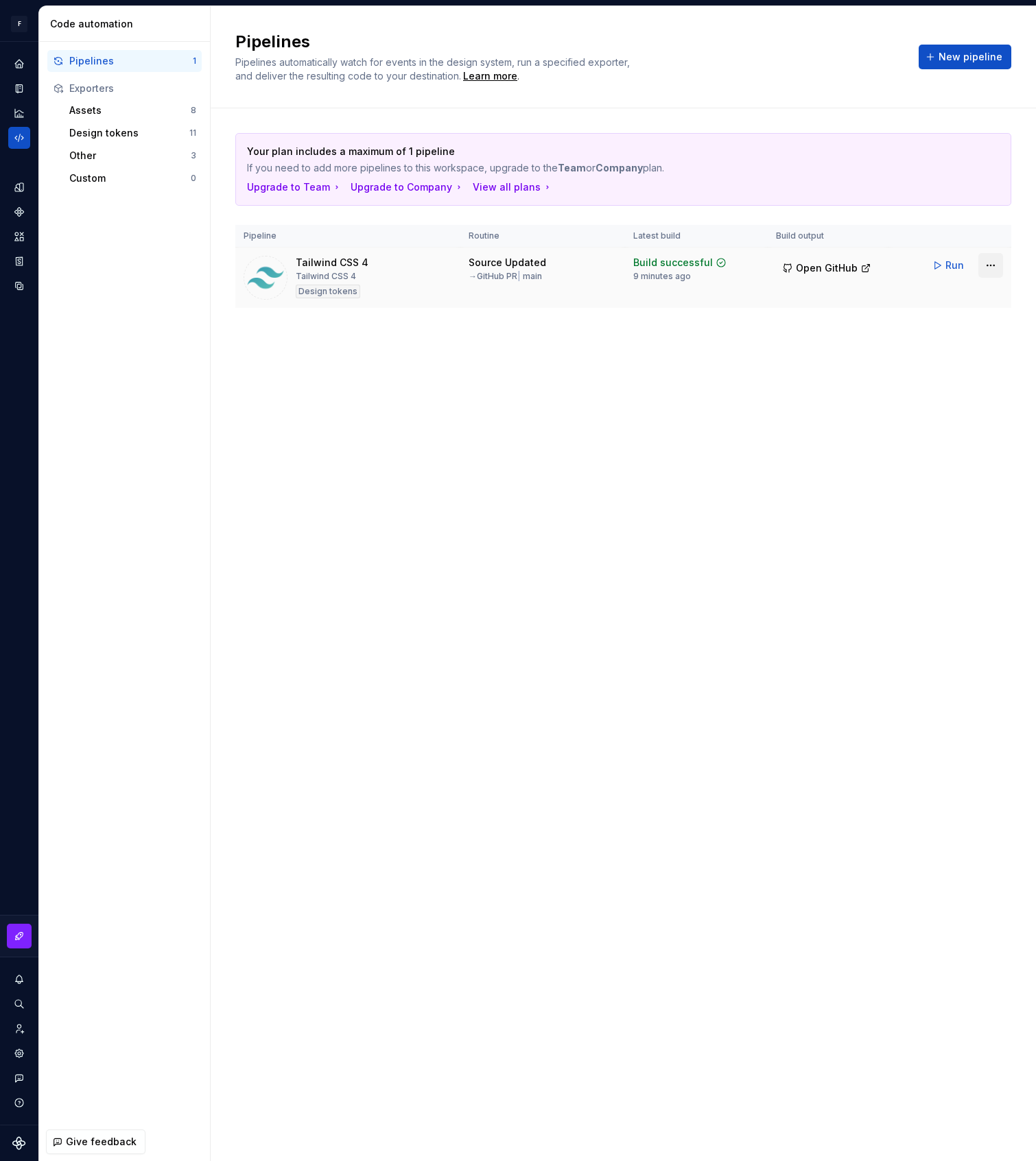
click at [991, 266] on html "F Stysys K Design system data Code automation Pipelines 1 Exporters Assets 8 De…" at bounding box center [518, 580] width 1036 height 1161
click at [956, 290] on div "Edit pipeline" at bounding box center [973, 295] width 117 height 14
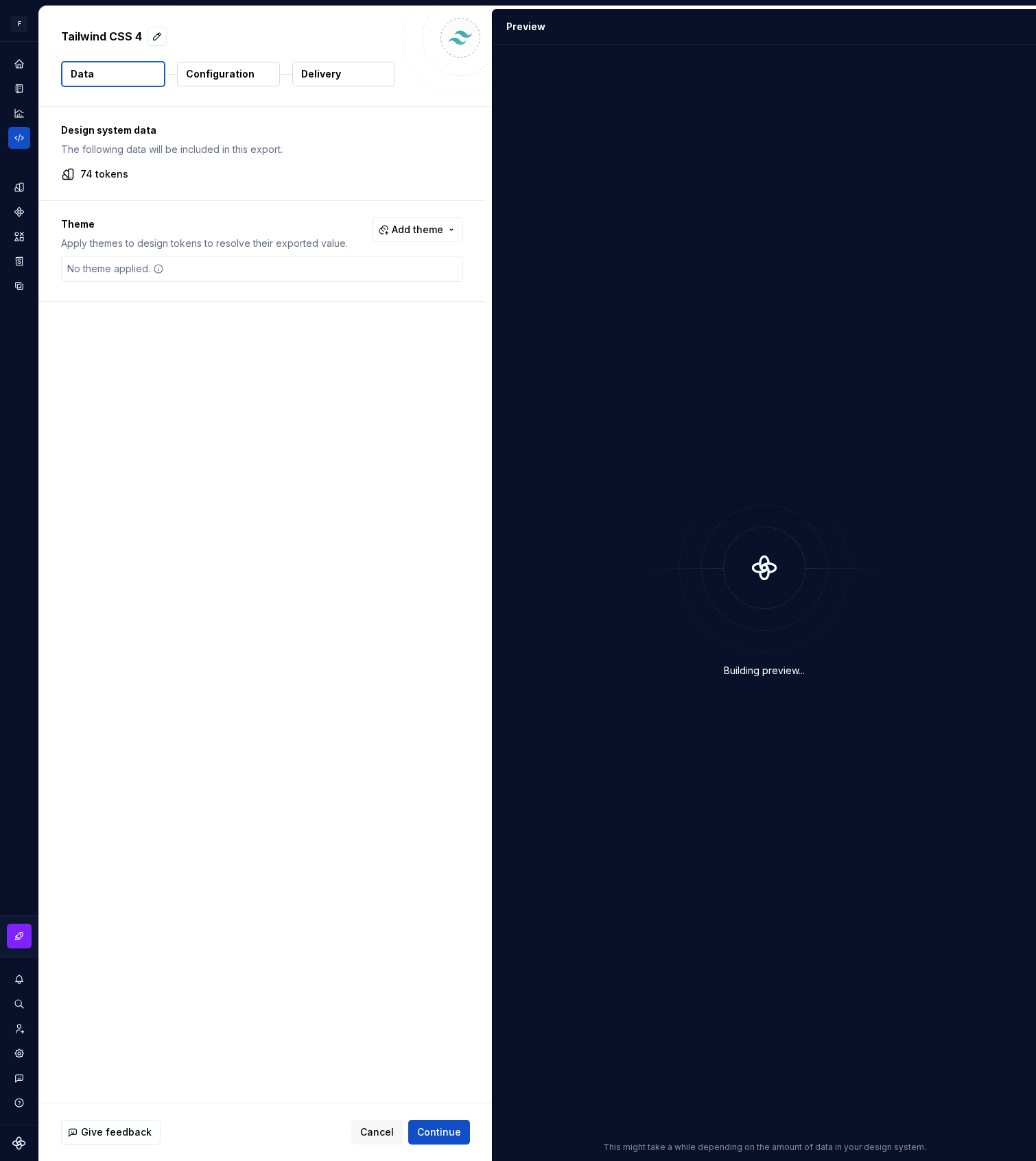
click at [336, 75] on p "Delivery" at bounding box center [321, 75] width 40 height 14
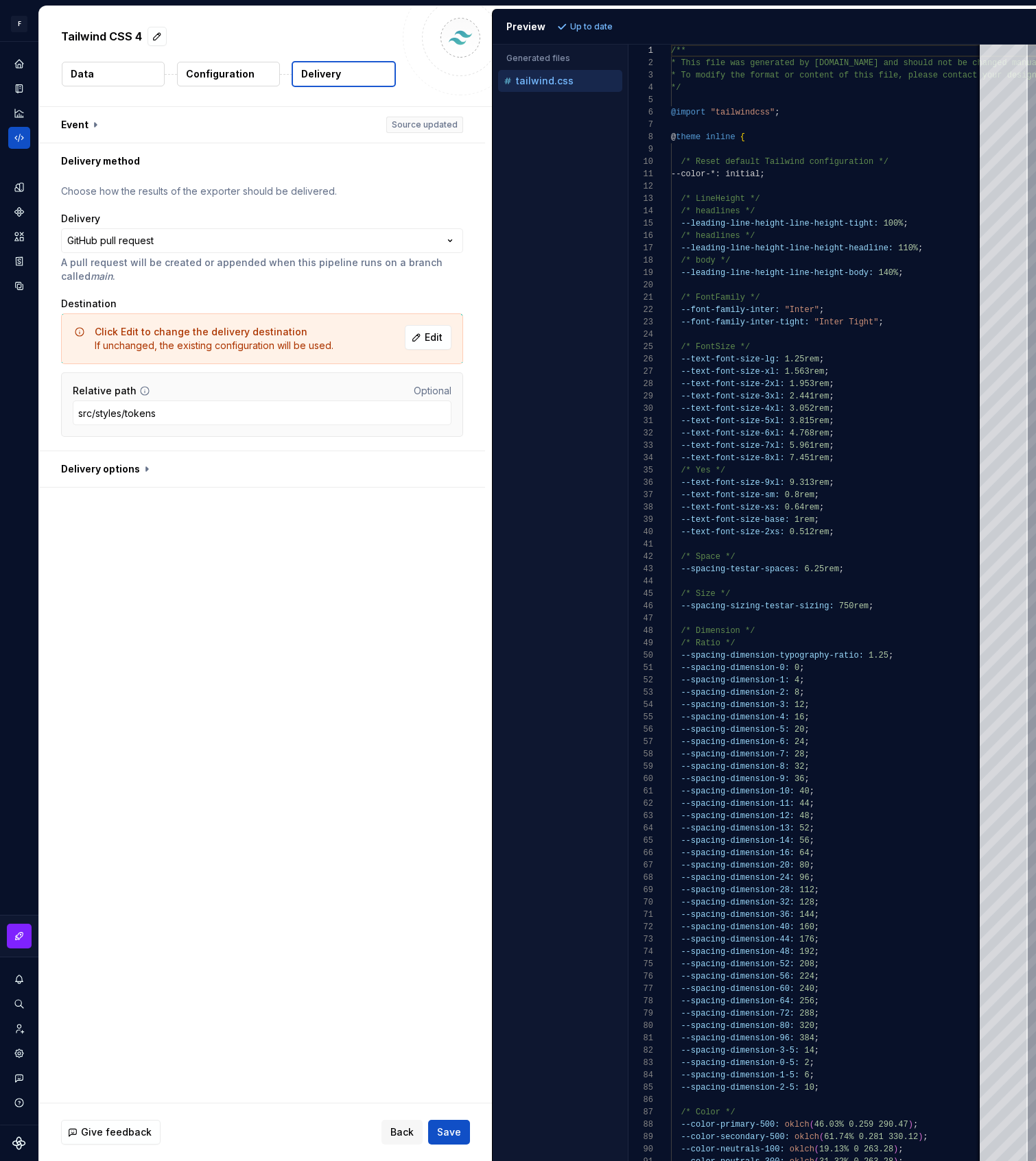
click at [233, 70] on p "Configuration" at bounding box center [220, 75] width 69 height 14
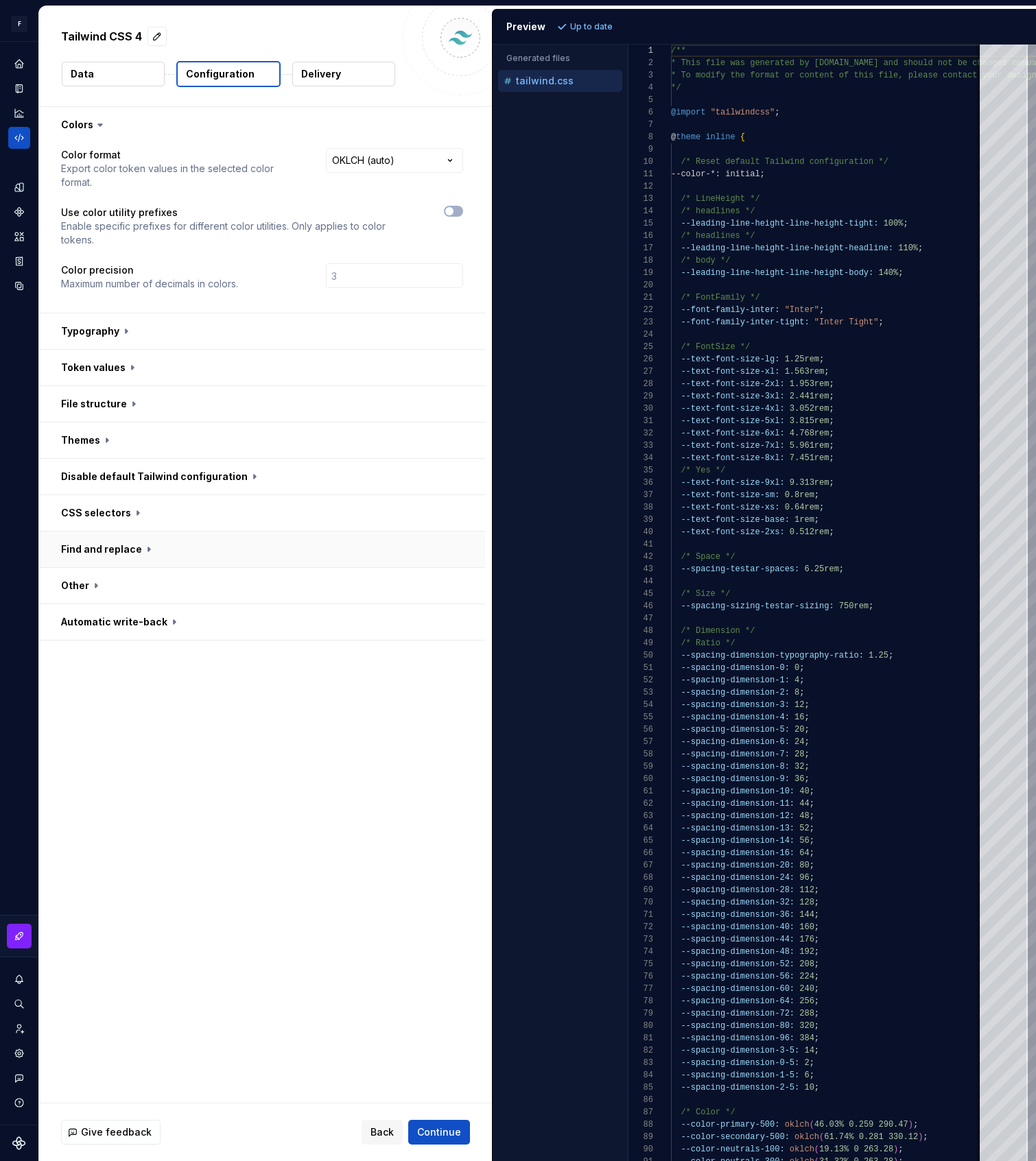
click at [86, 532] on button "button" at bounding box center [261, 550] width 445 height 36
click at [85, 700] on button "button" at bounding box center [261, 718] width 445 height 36
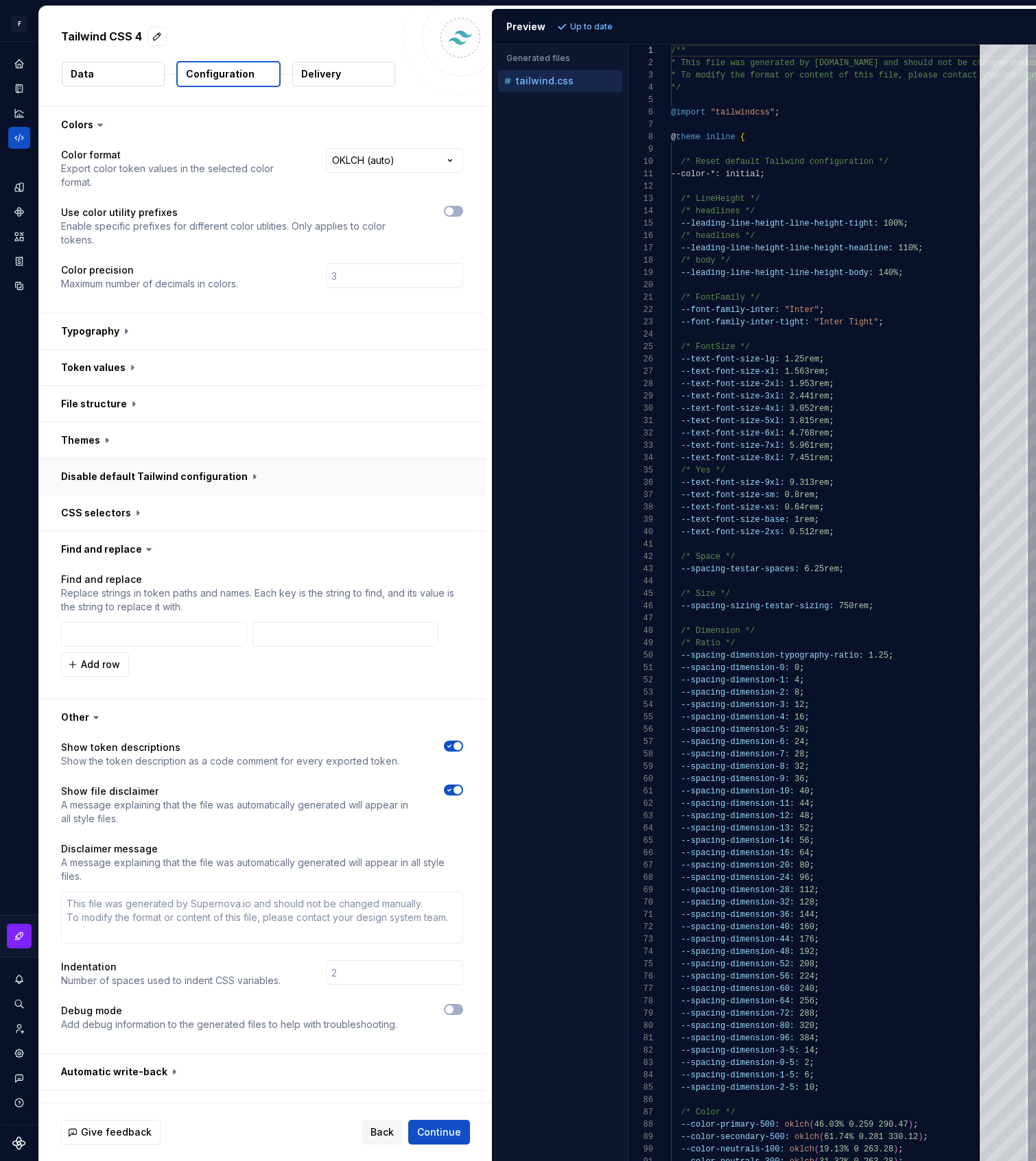
click at [87, 458] on button "button" at bounding box center [261, 476] width 445 height 36
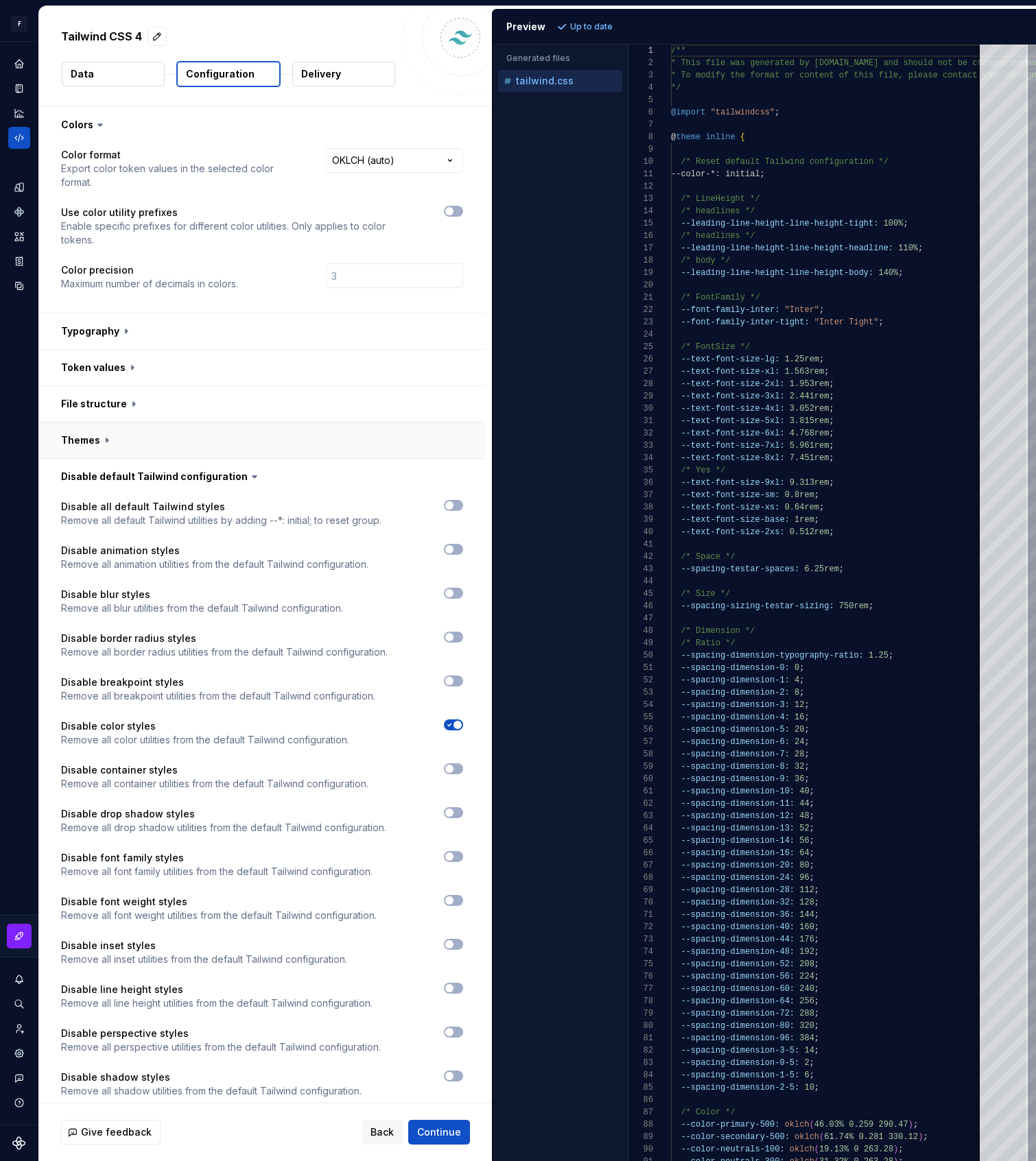
click at [88, 422] on button "button" at bounding box center [261, 440] width 445 height 36
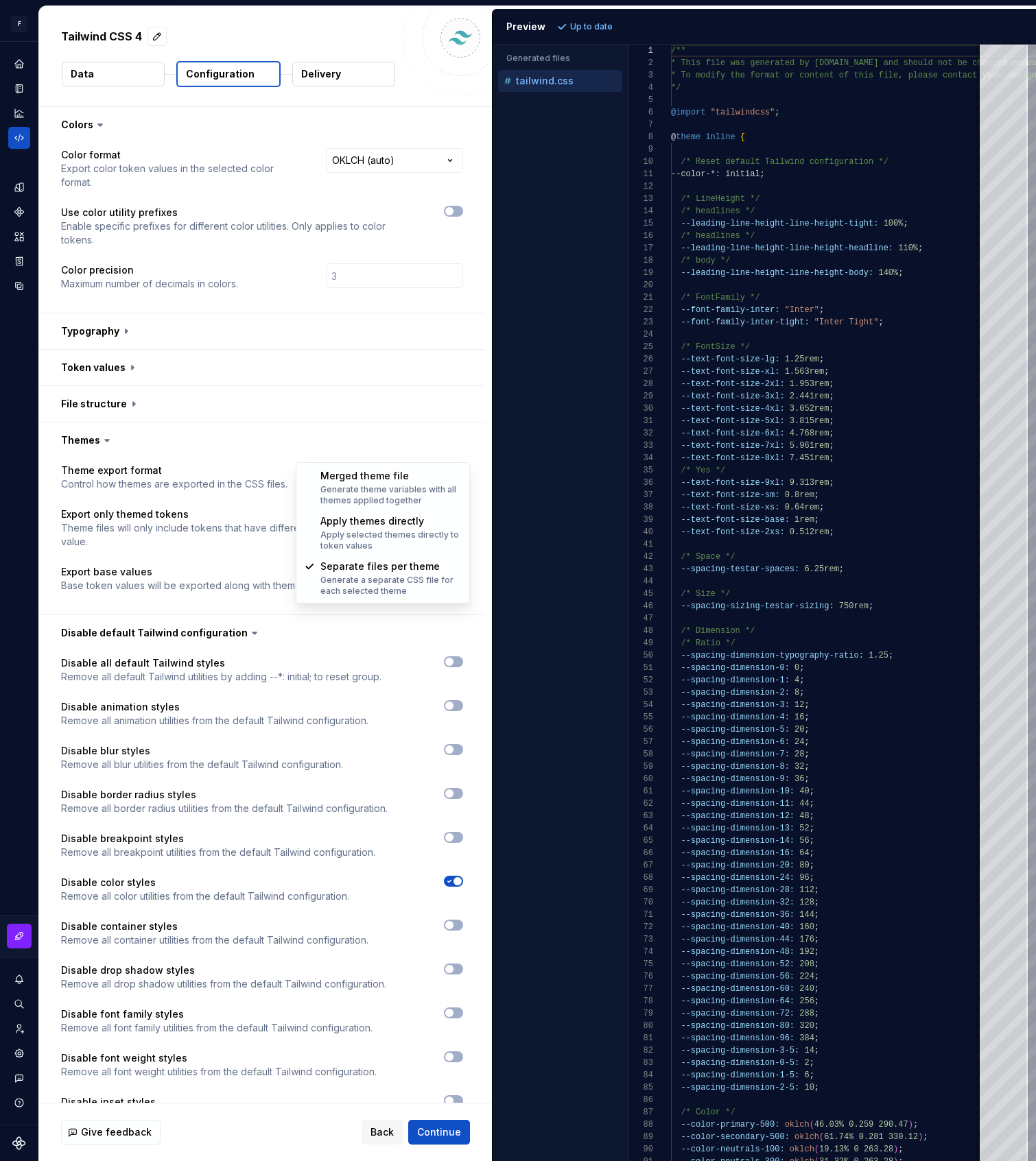
click at [395, 452] on html "**********" at bounding box center [518, 580] width 1036 height 1161
type textarea "*"
select select "**********"
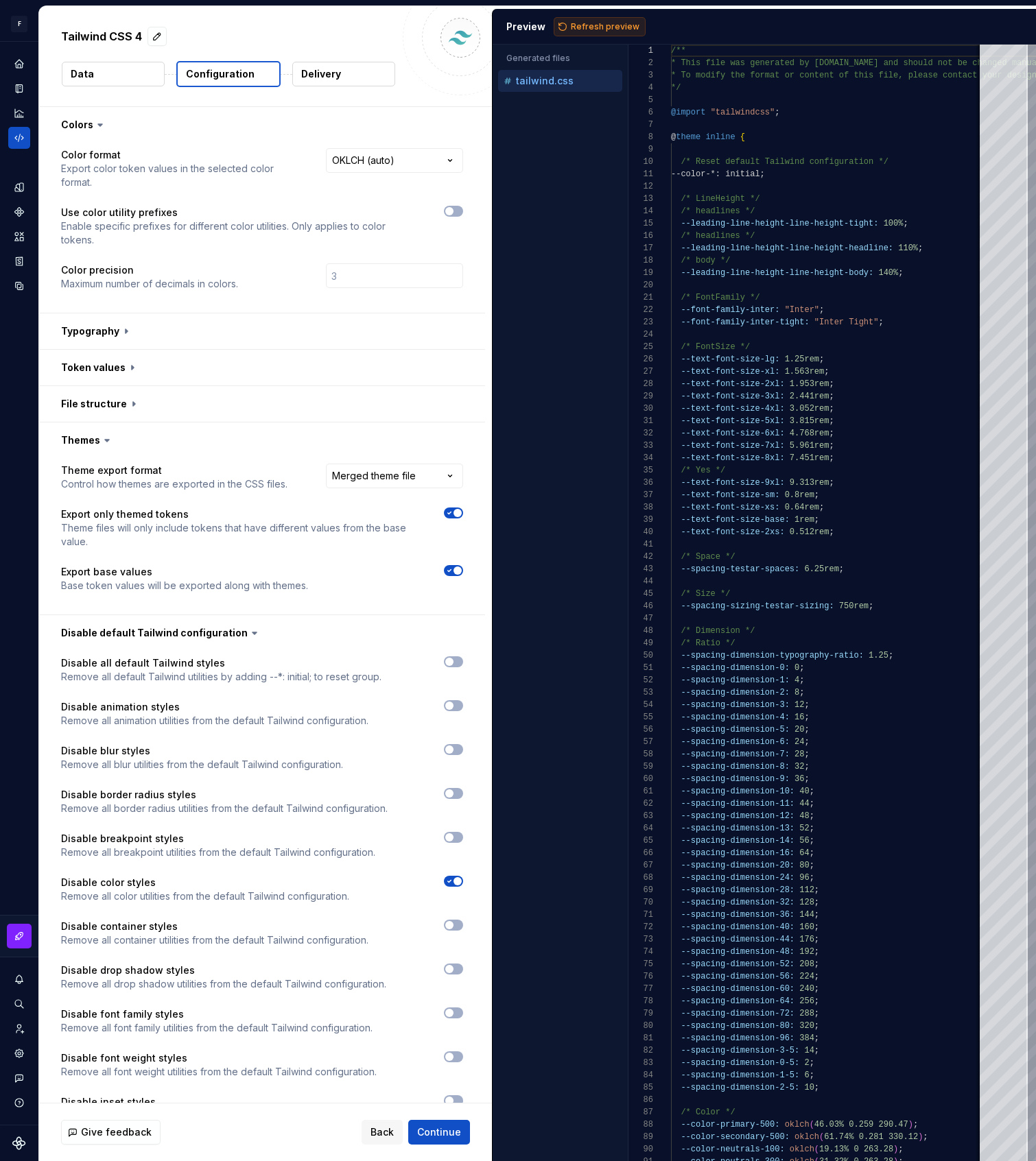
click at [598, 23] on span "Refresh preview" at bounding box center [604, 26] width 69 height 11
click at [311, 79] on p "Delivery" at bounding box center [321, 75] width 40 height 14
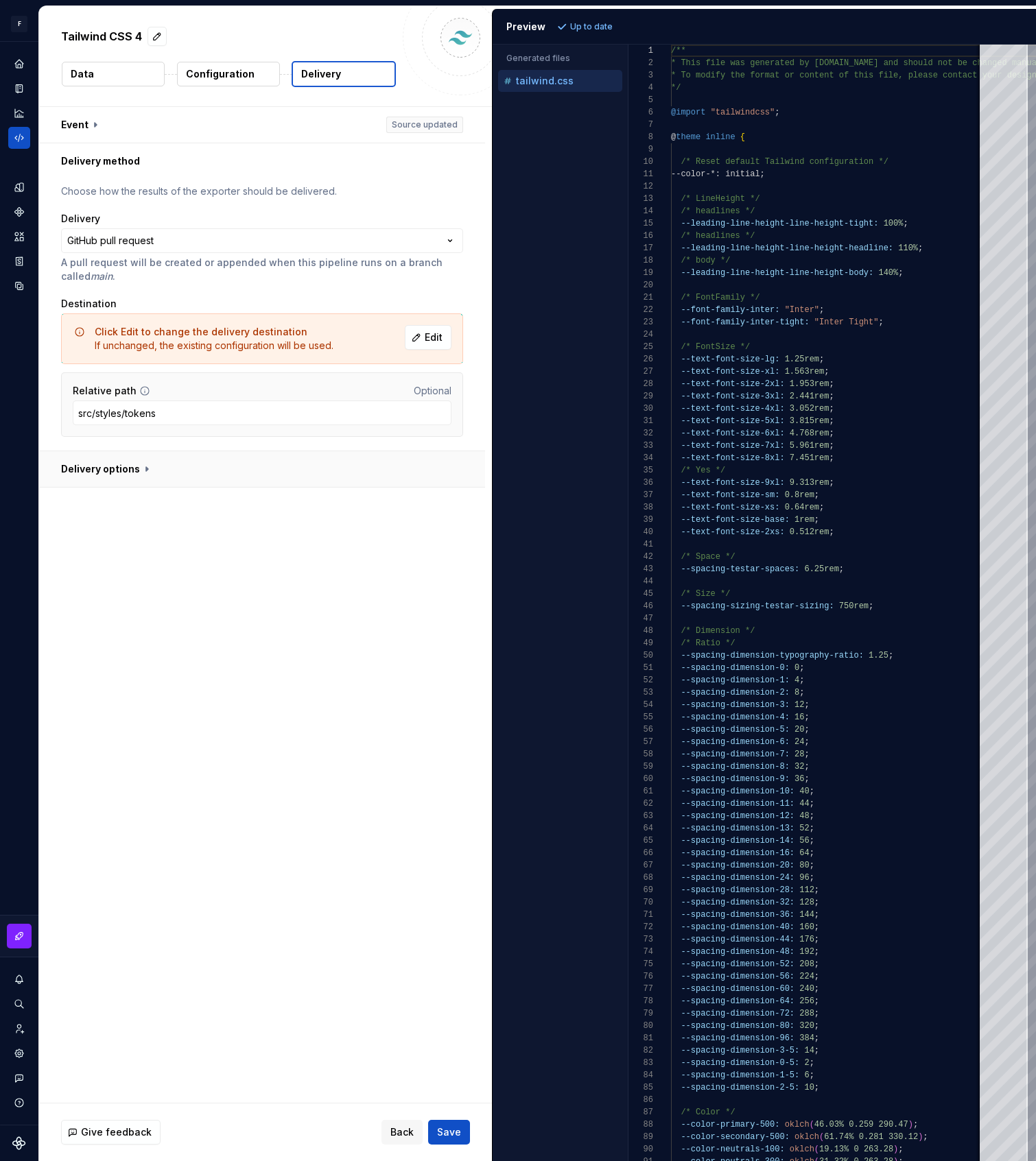
click at [107, 483] on button "button" at bounding box center [261, 469] width 445 height 36
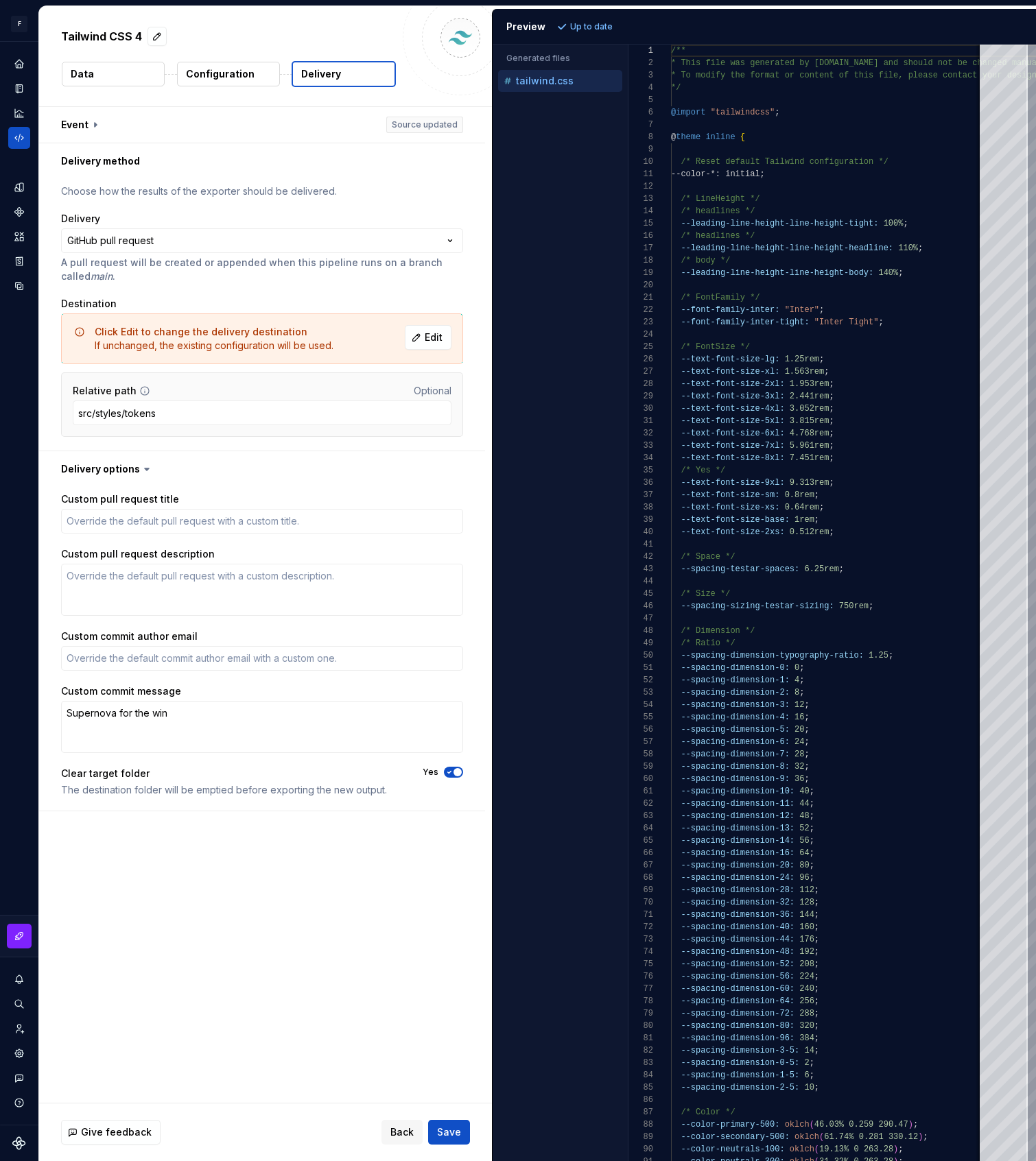
click at [454, 774] on icon "button" at bounding box center [448, 772] width 11 height 8
click at [453, 1128] on span "Save" at bounding box center [448, 1132] width 24 height 14
click at [453, 1128] on div "Back Save" at bounding box center [426, 1131] width 88 height 25
click at [545, 145] on div "Accessibility guide for tree . Navigate the tree with the arrow keys. Common tr…" at bounding box center [560, 613] width 135 height 1094
type textarea "*"
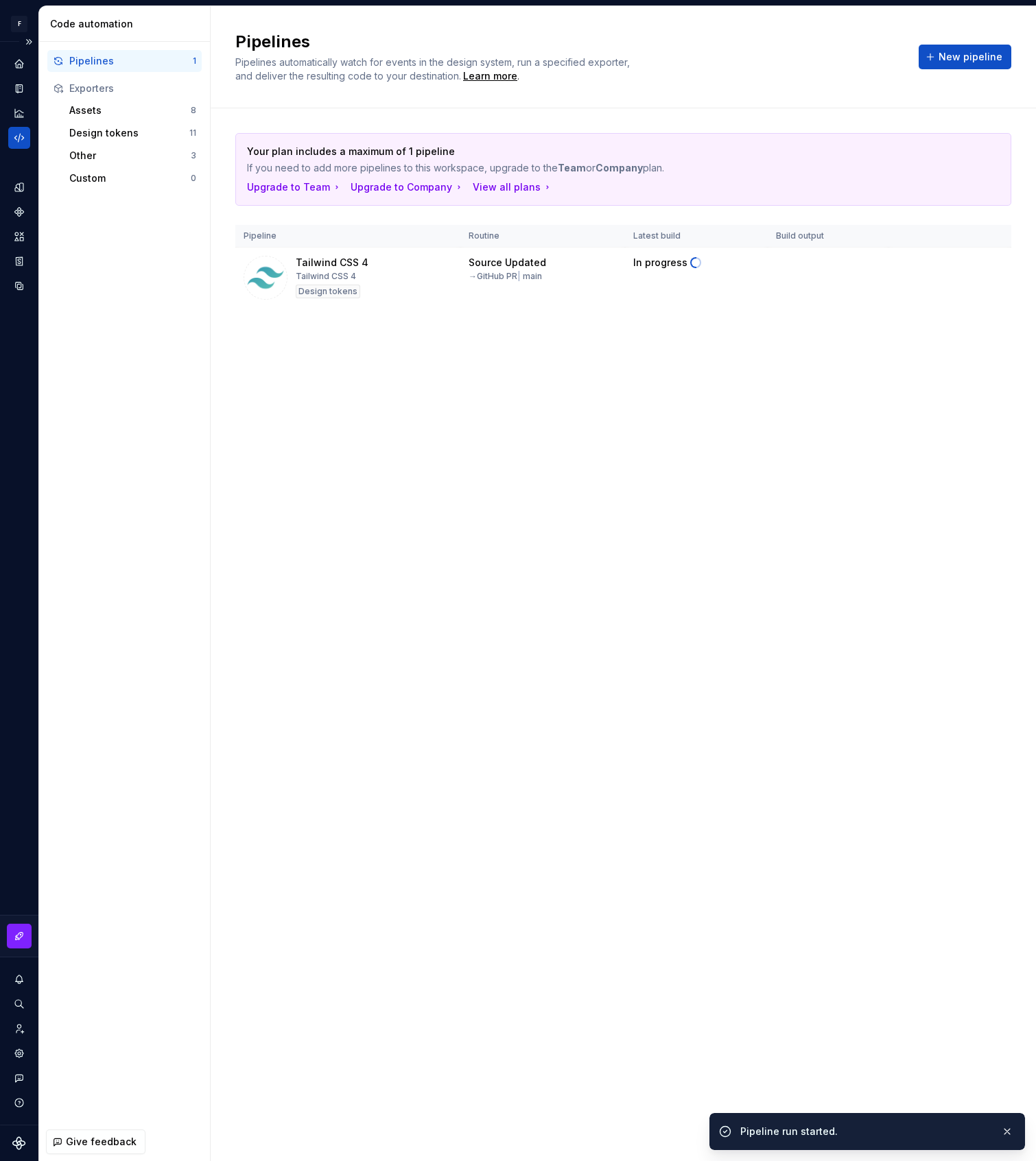
click at [19, 140] on icon "Code automation" at bounding box center [18, 138] width 9 height 8
click at [835, 268] on span "Open GitHub" at bounding box center [826, 268] width 62 height 14
